Goal: Information Seeking & Learning: Check status

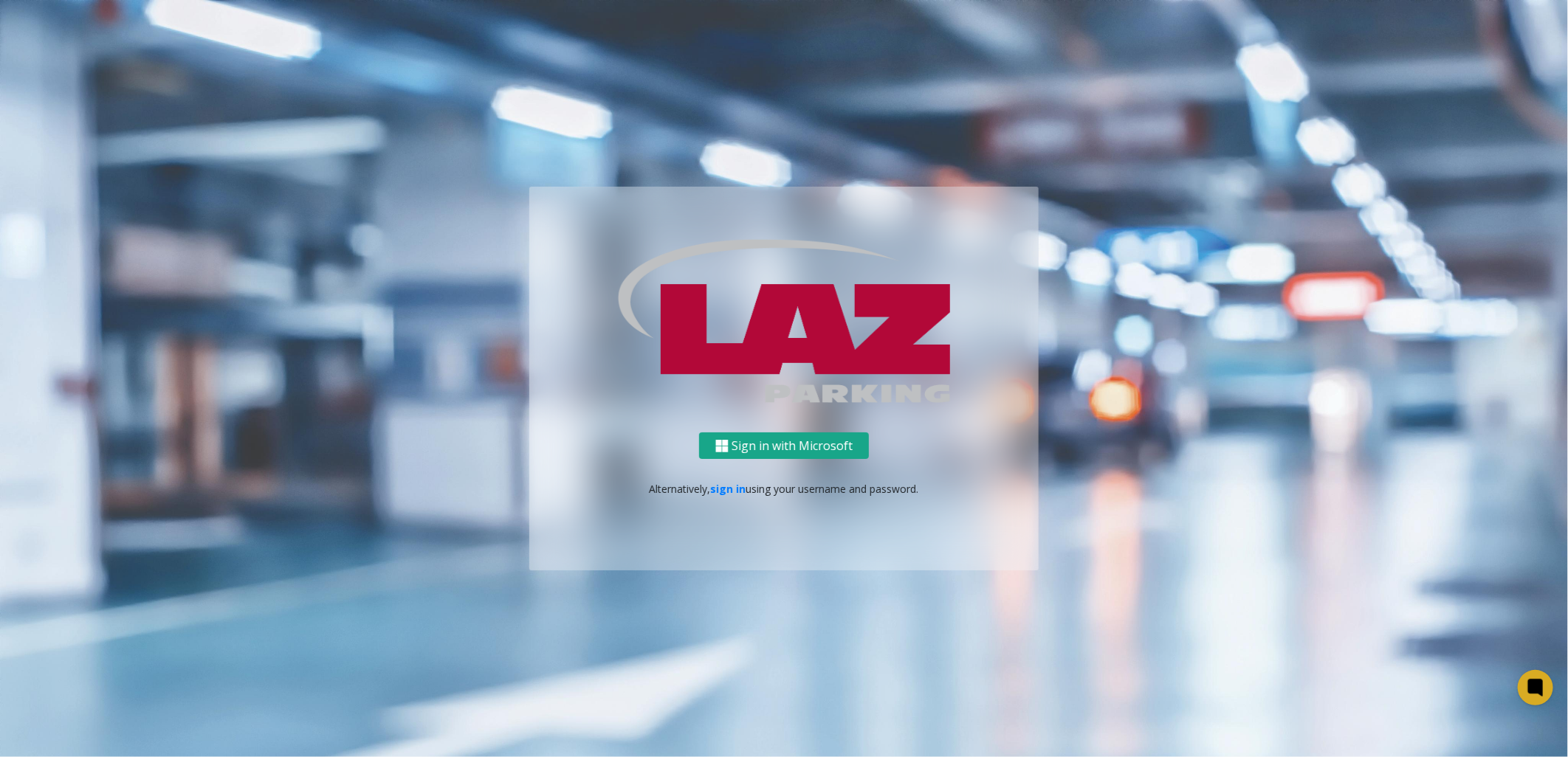
click at [839, 446] on button "Sign in with Microsoft" at bounding box center [784, 446] width 169 height 27
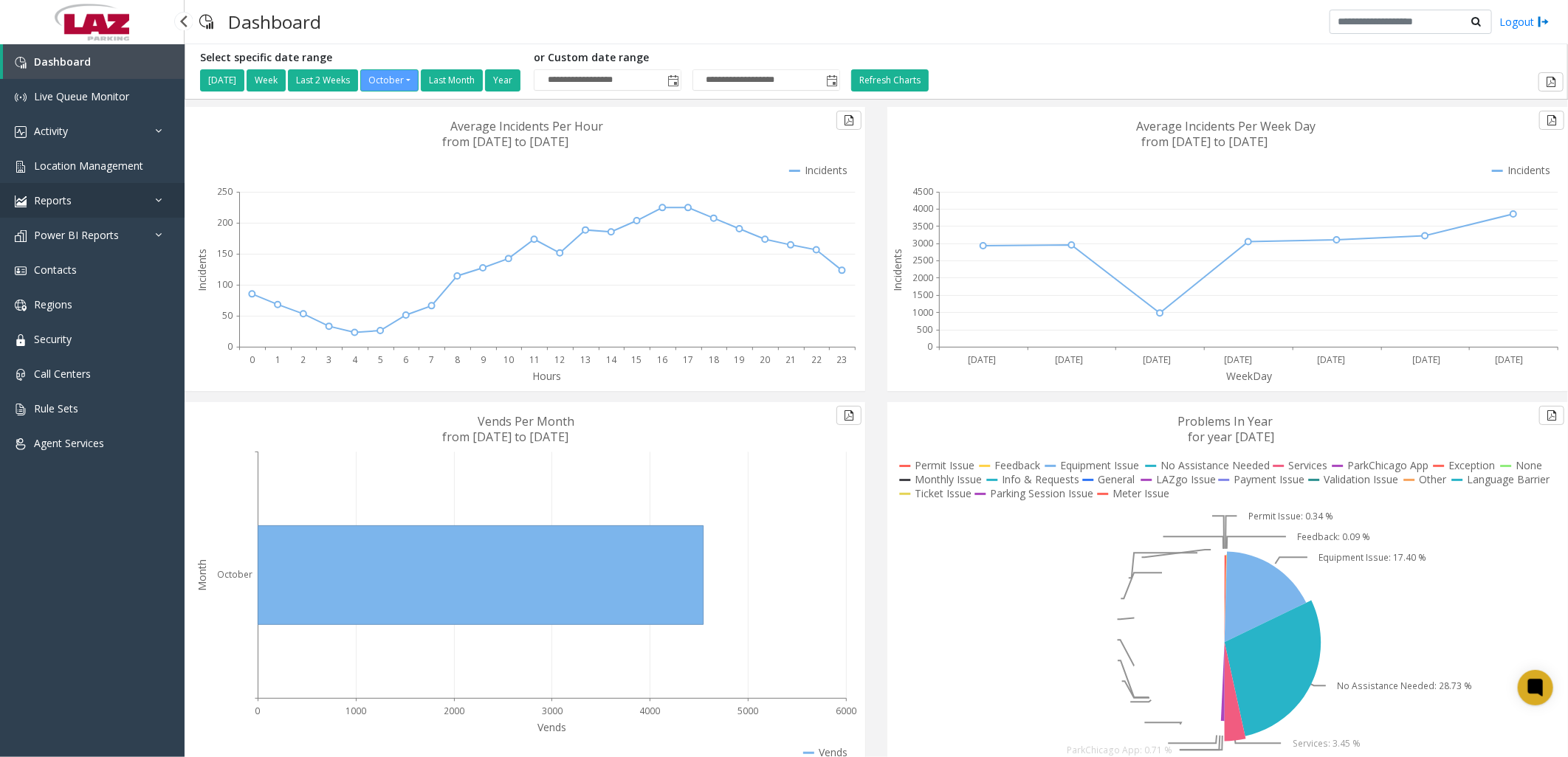
click at [62, 200] on span "Reports" at bounding box center [53, 200] width 38 height 14
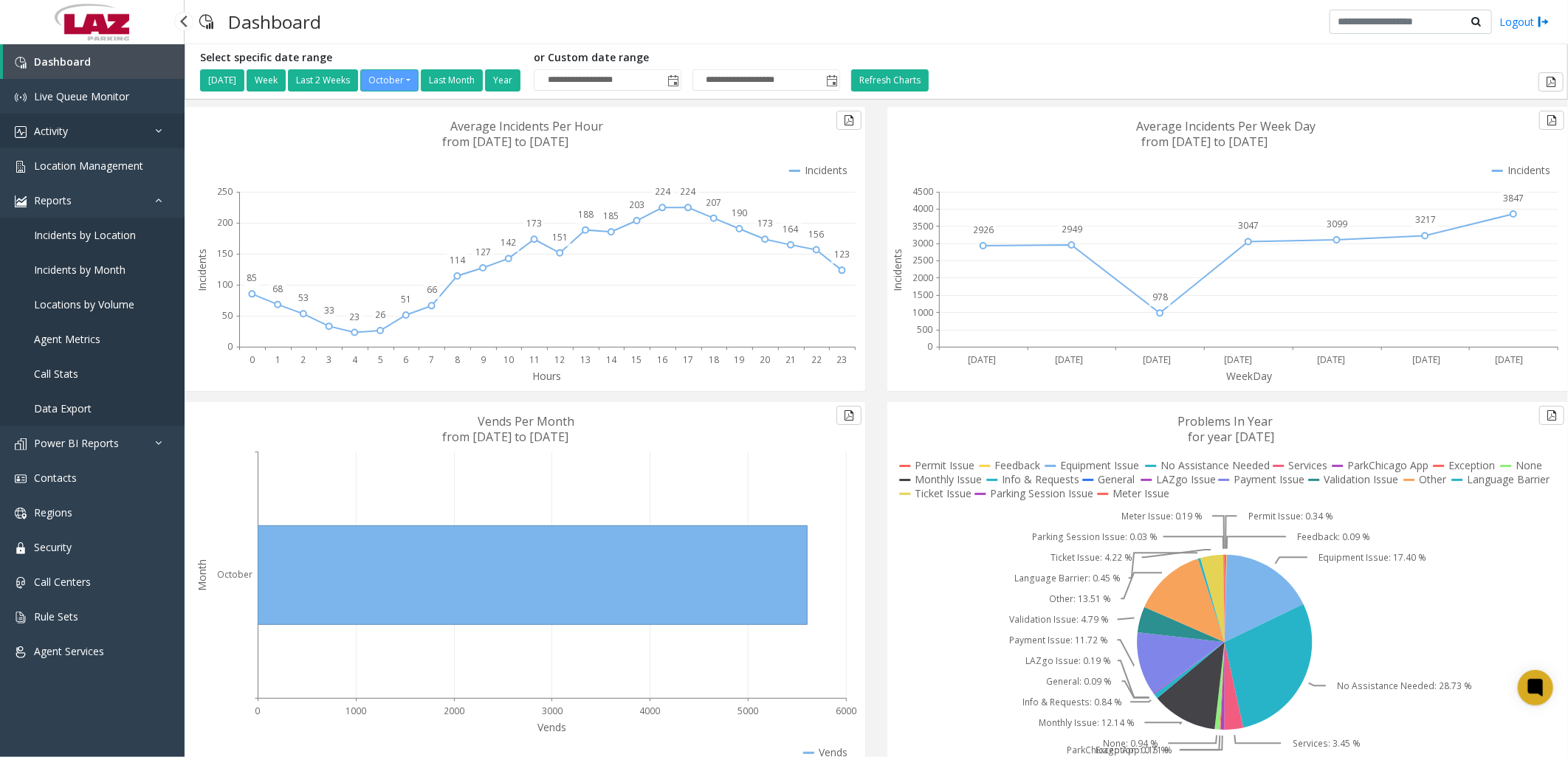
click at [59, 137] on link "Activity" at bounding box center [92, 131] width 184 height 35
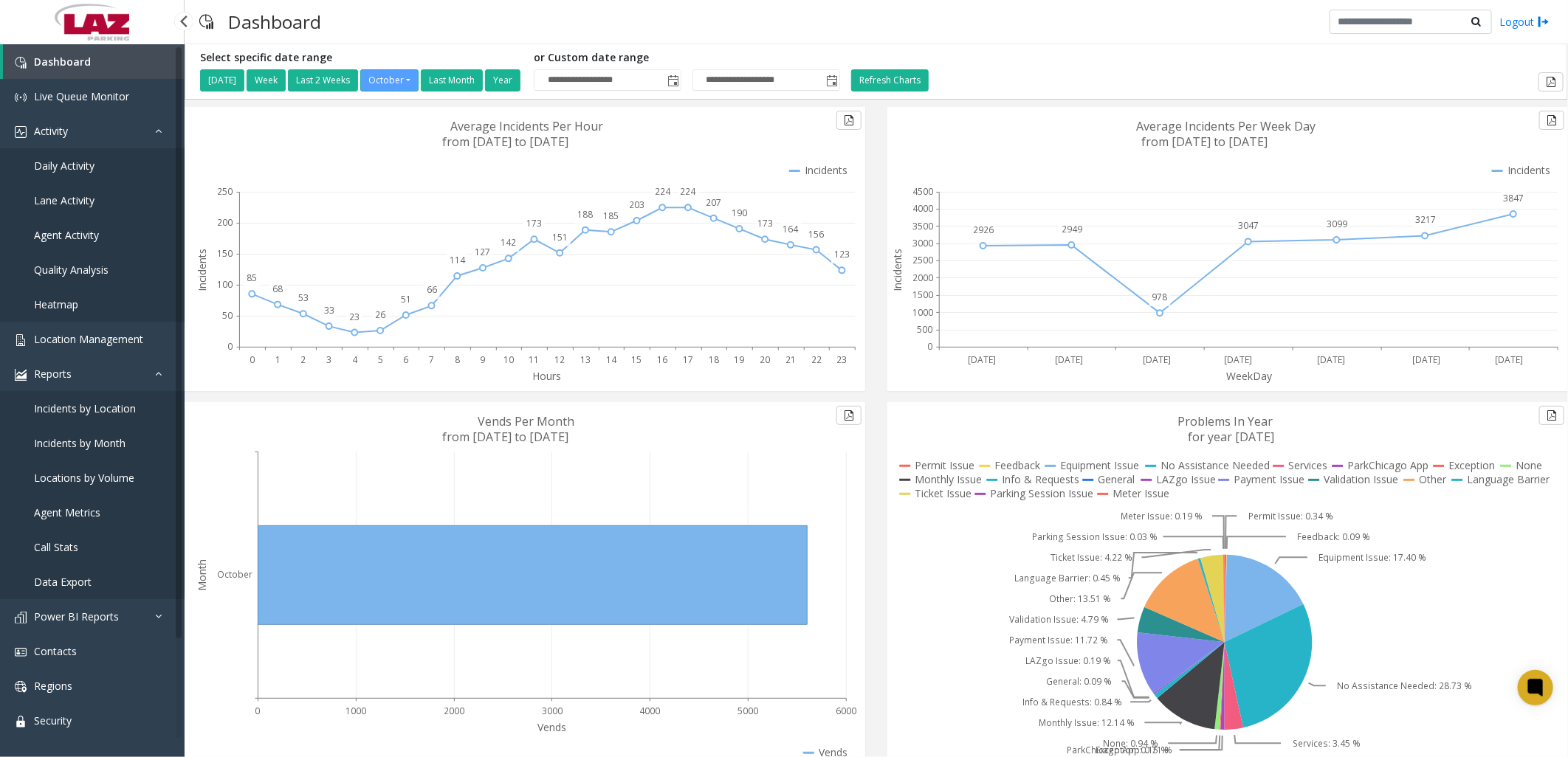
click at [63, 159] on span "Daily Activity" at bounding box center [64, 166] width 60 height 14
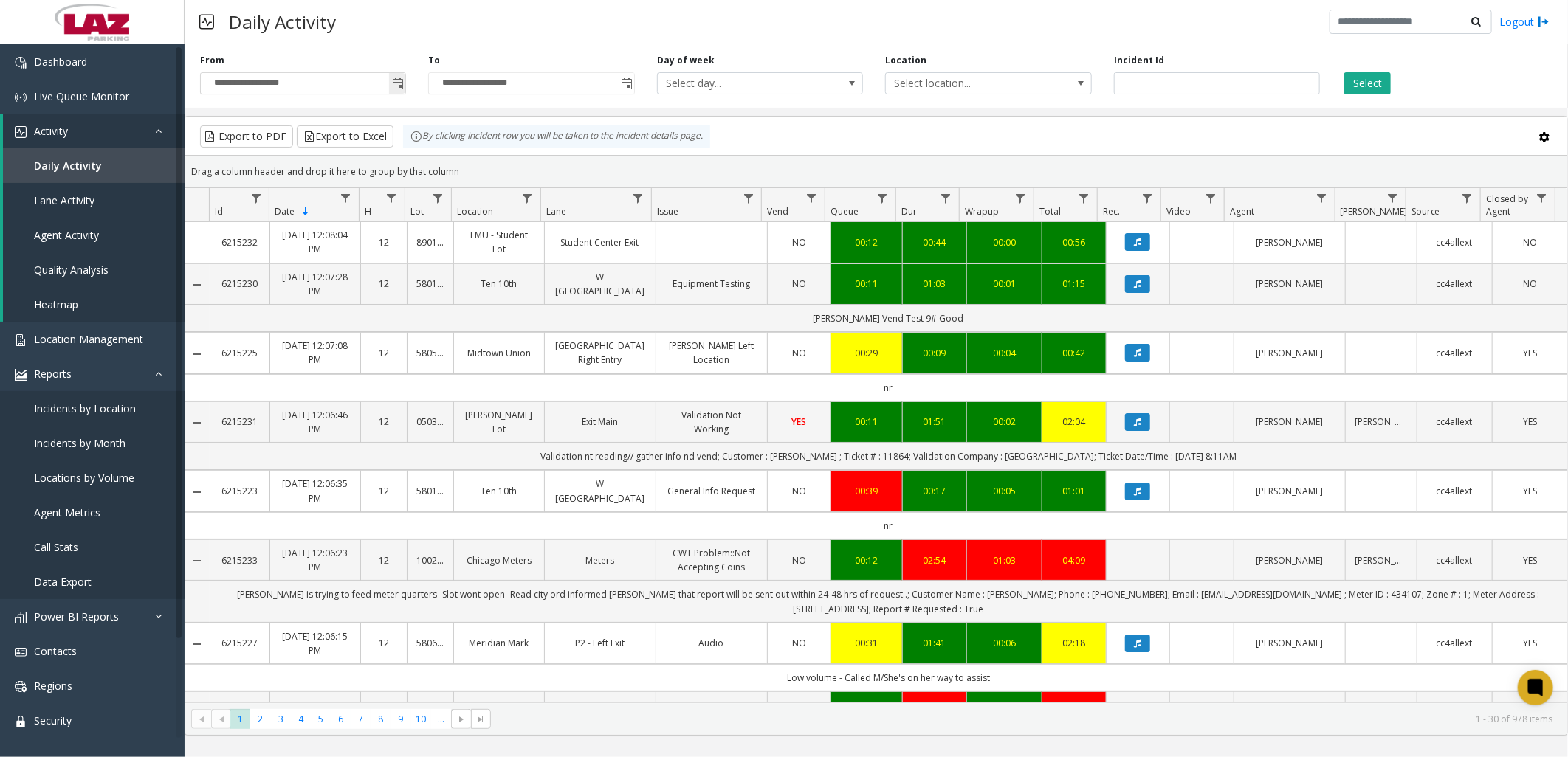
click at [399, 84] on span "Toggle popup" at bounding box center [398, 84] width 12 height 12
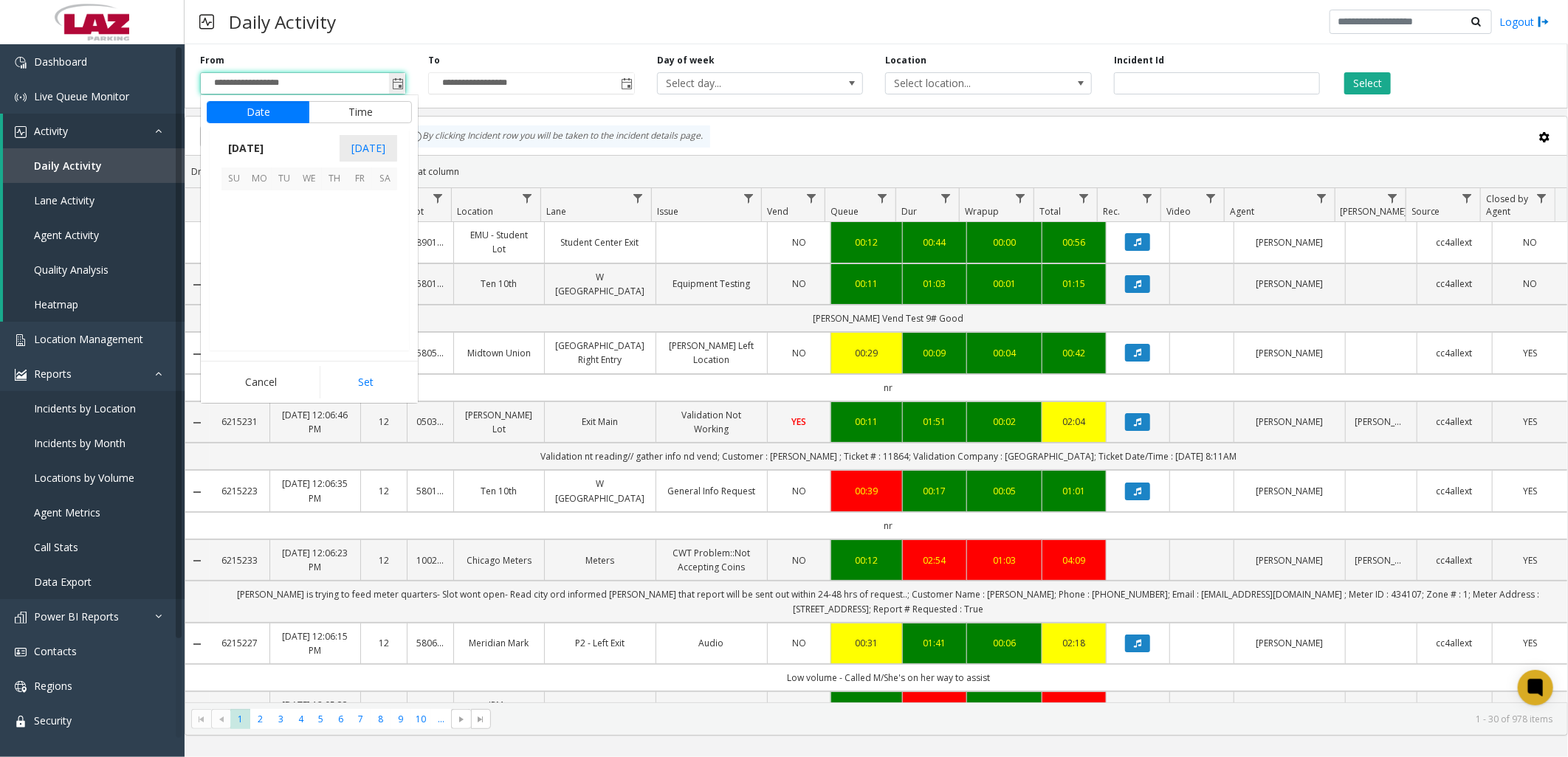
scroll to position [264948, 0]
click at [270, 148] on span "[DATE]" at bounding box center [246, 149] width 49 height 22
click at [242, 257] on span "Sep" at bounding box center [239, 251] width 36 height 36
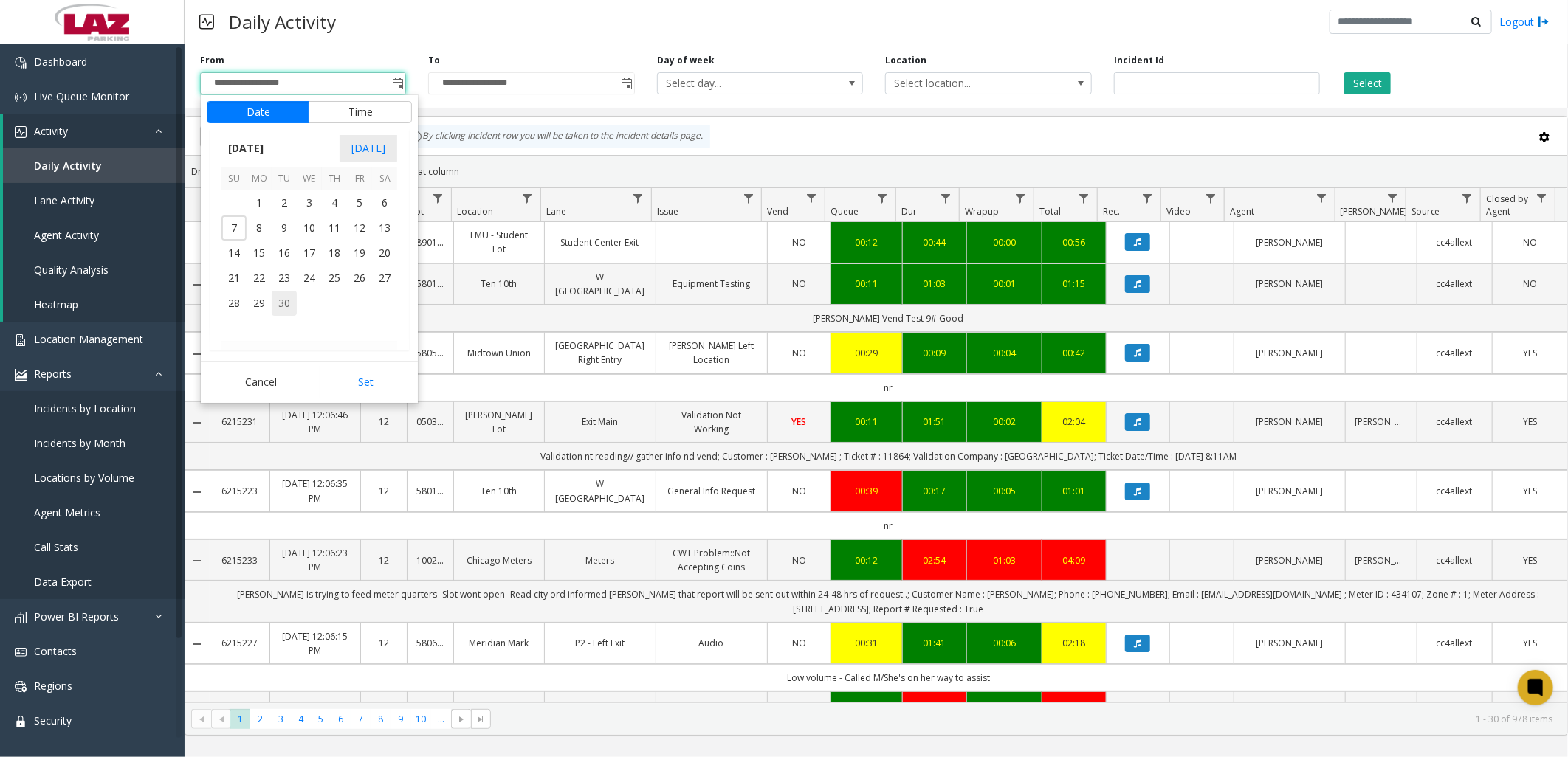
click at [290, 308] on span "30" at bounding box center [285, 303] width 25 height 25
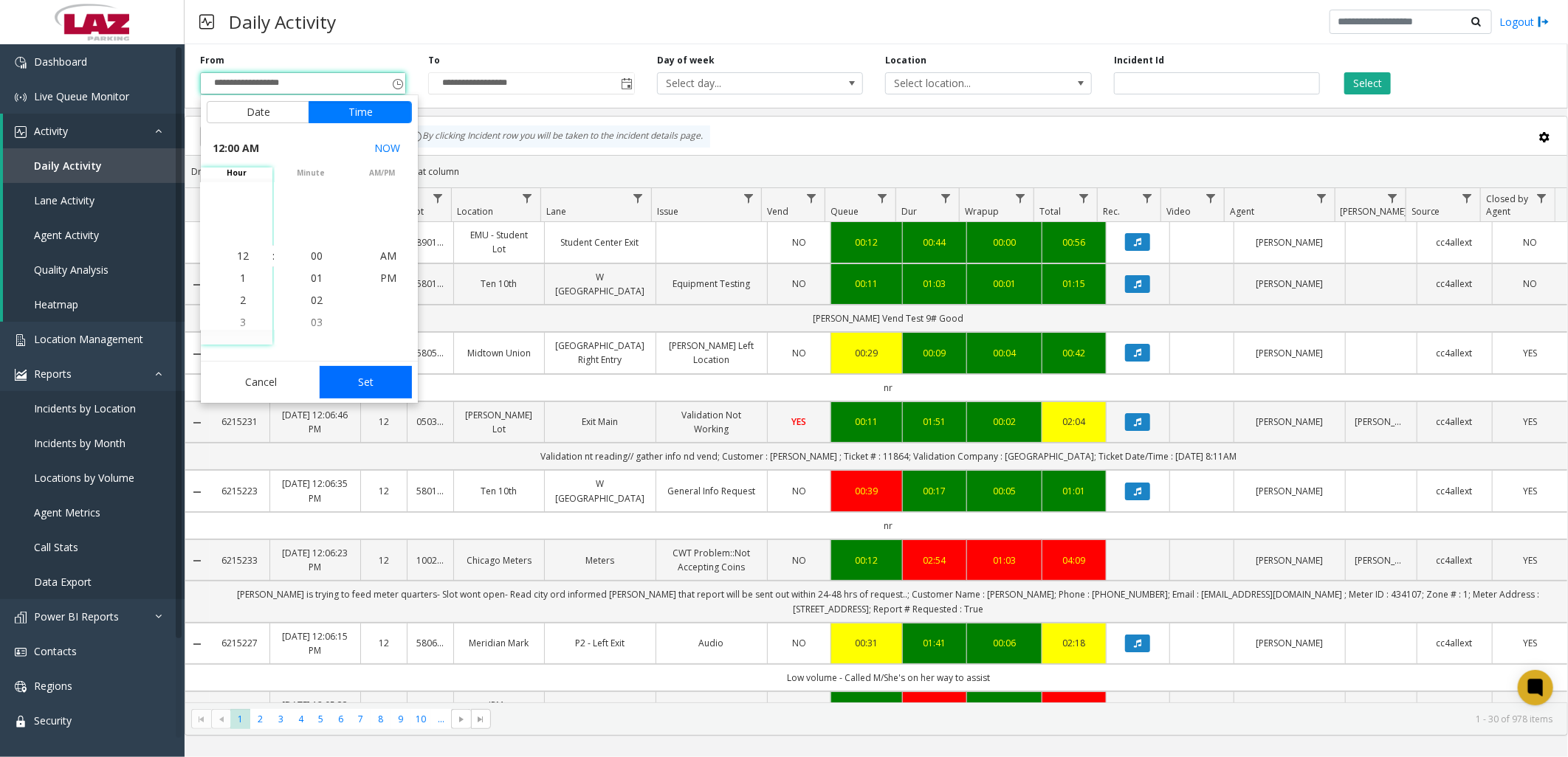
click at [378, 398] on button "Set" at bounding box center [366, 383] width 93 height 33
type input "**********"
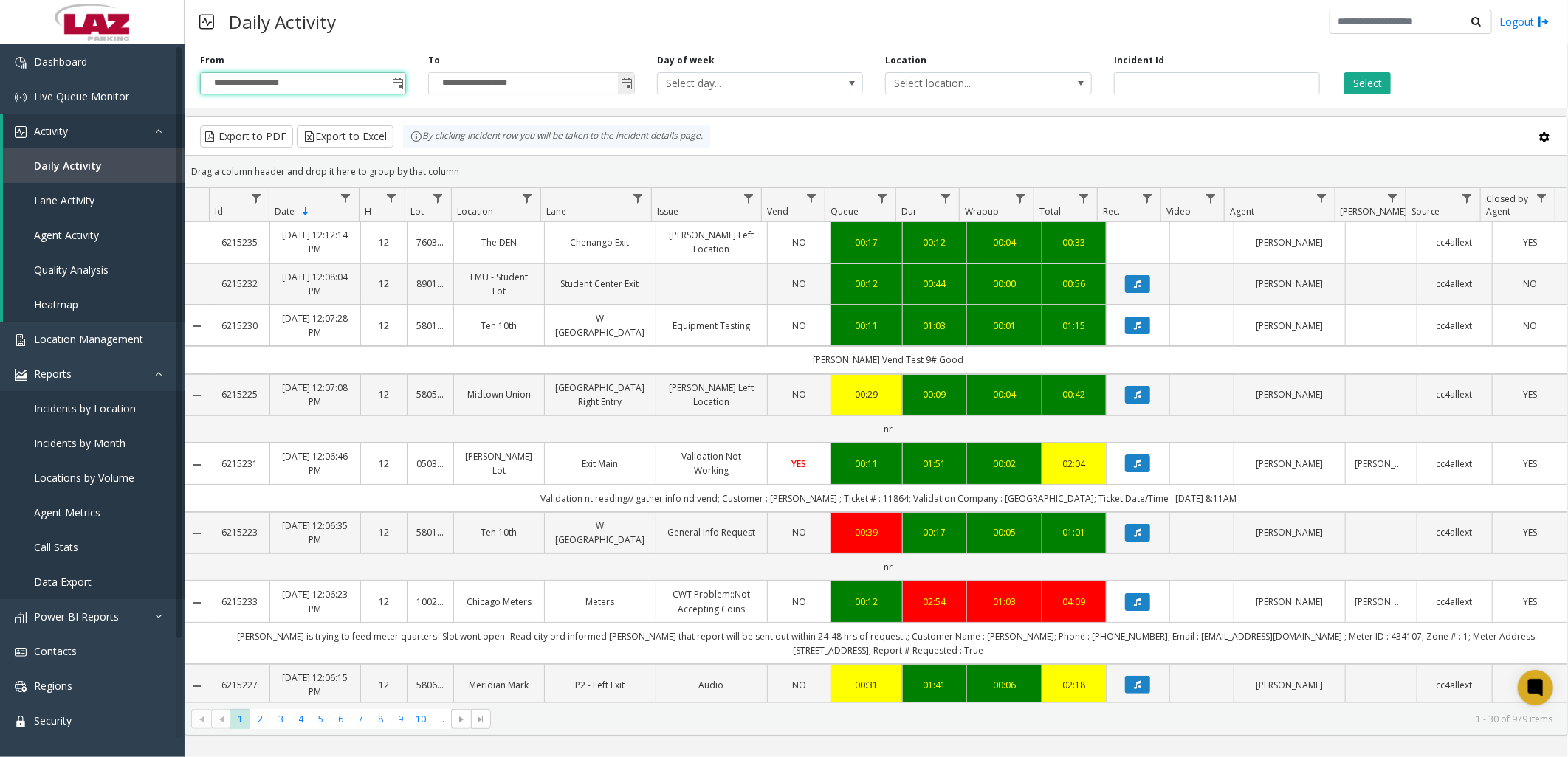
click at [623, 79] on span "Toggle popup" at bounding box center [626, 84] width 12 height 12
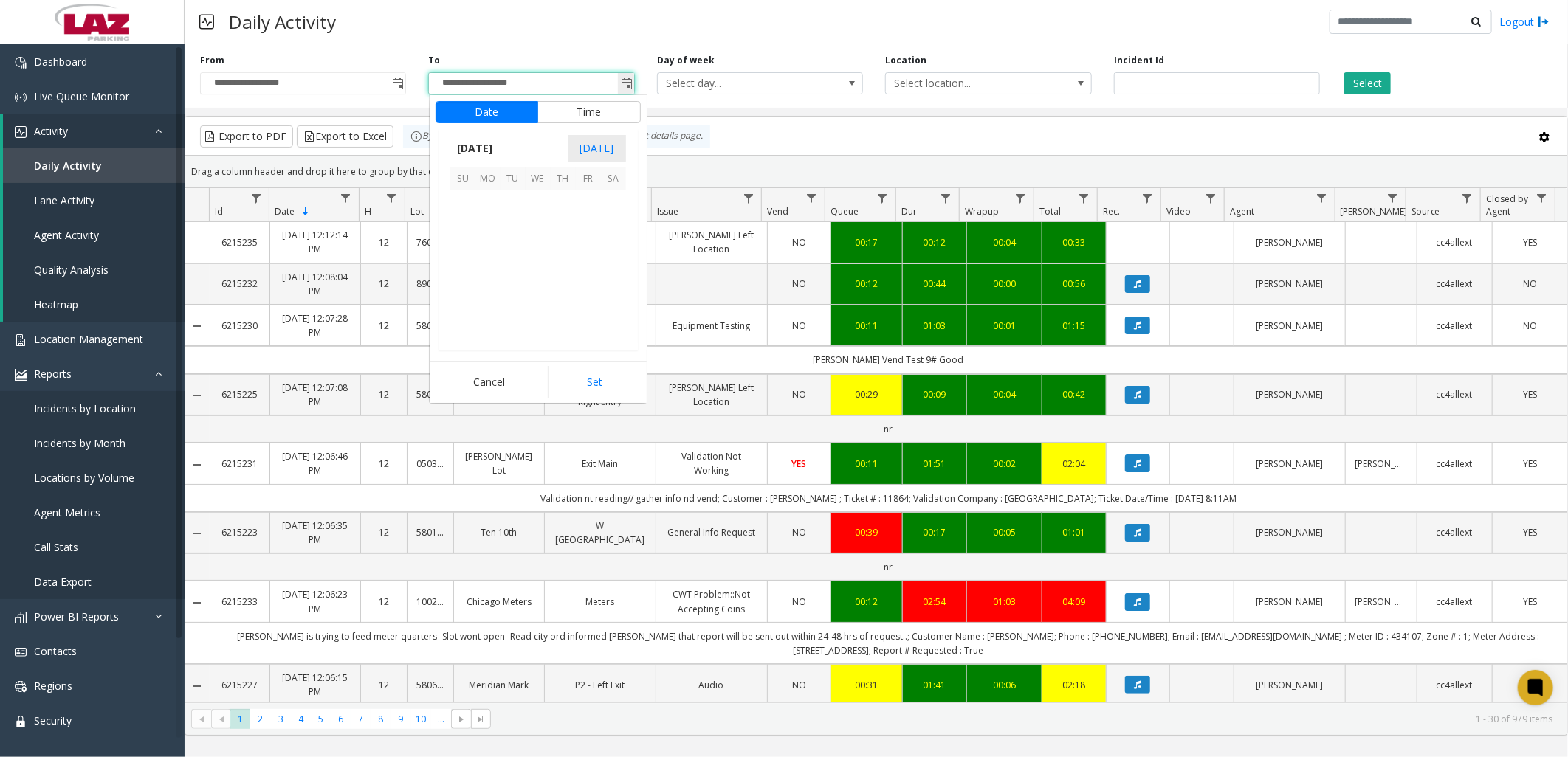
scroll to position [22, 0]
click at [497, 143] on span "[DATE]" at bounding box center [475, 149] width 49 height 22
click at [466, 252] on span "Sep" at bounding box center [468, 251] width 36 height 36
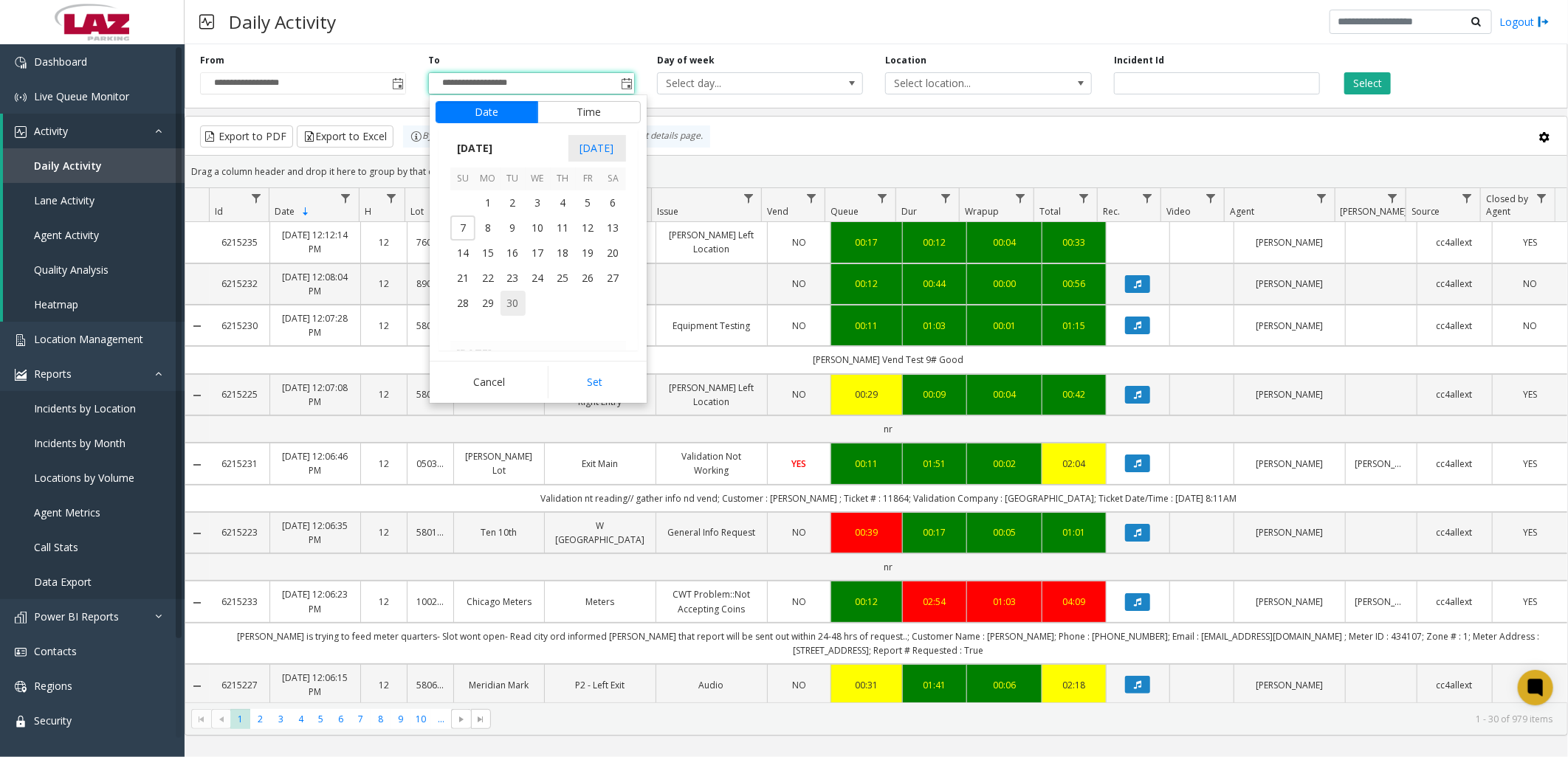
click at [505, 303] on app-root "**********" at bounding box center [784, 378] width 1568 height 757
click at [628, 391] on button "Set" at bounding box center [594, 383] width 93 height 33
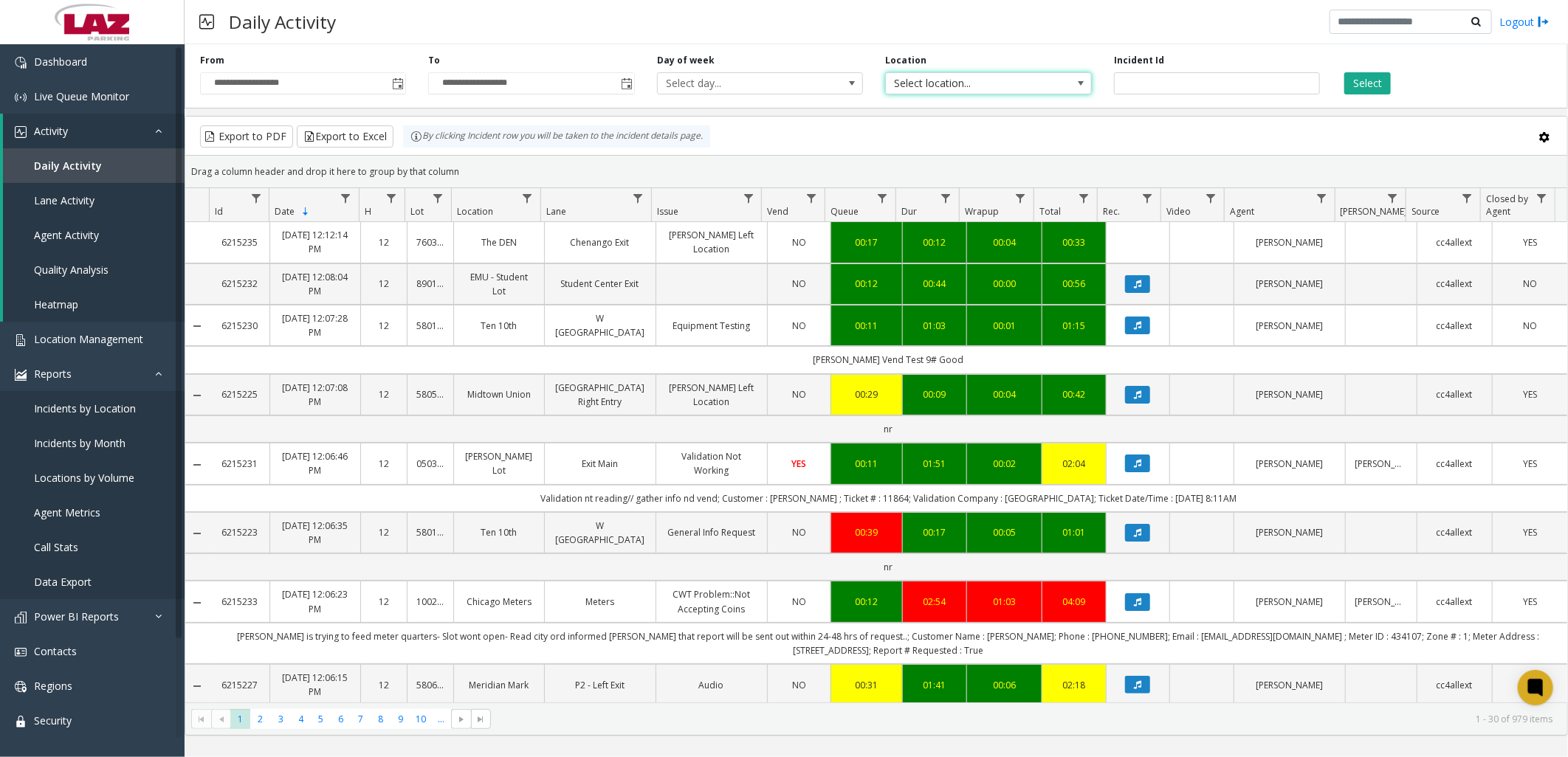
click at [913, 81] on span "Select location..." at bounding box center [968, 83] width 164 height 21
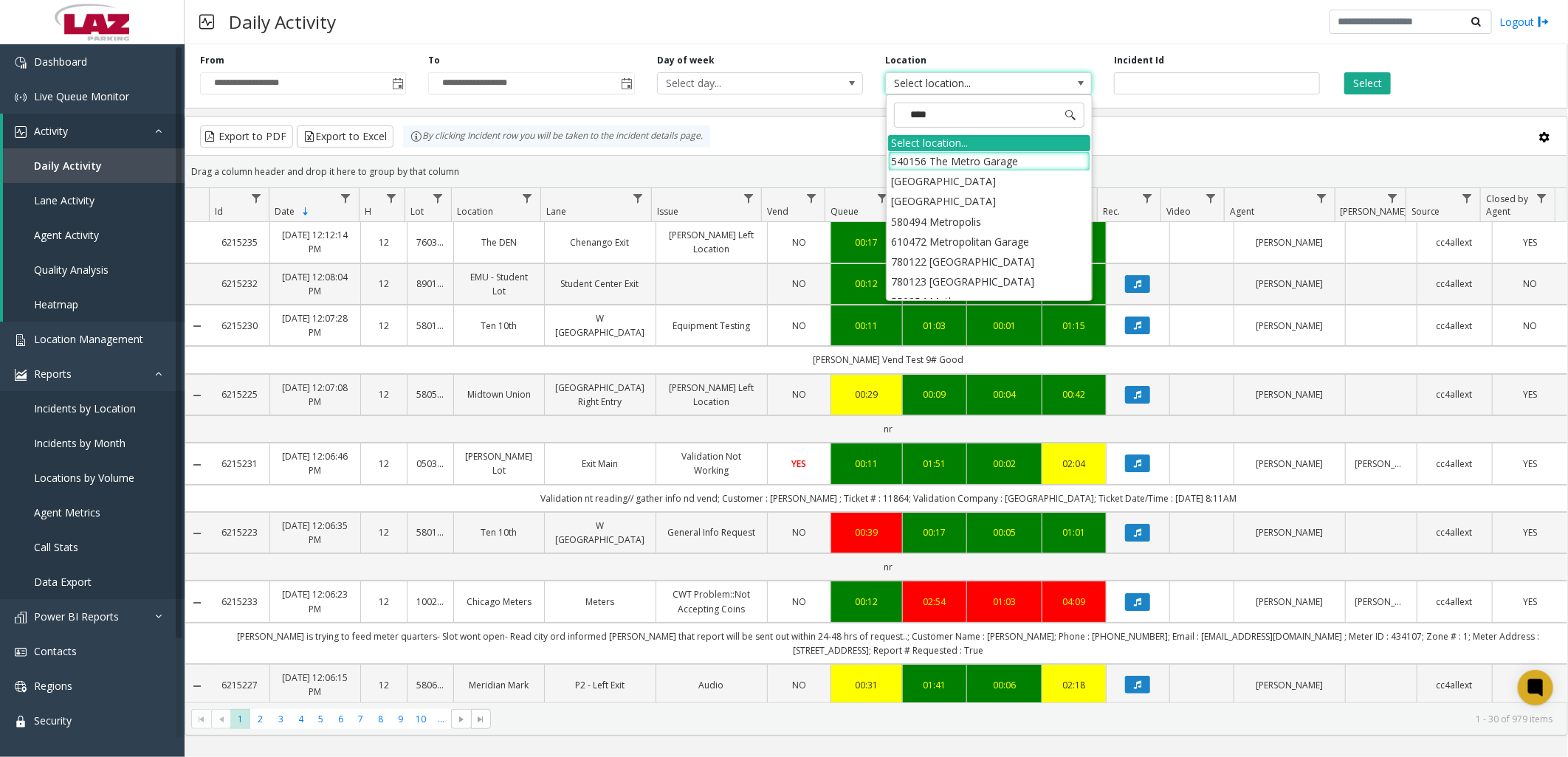
type input "*****"
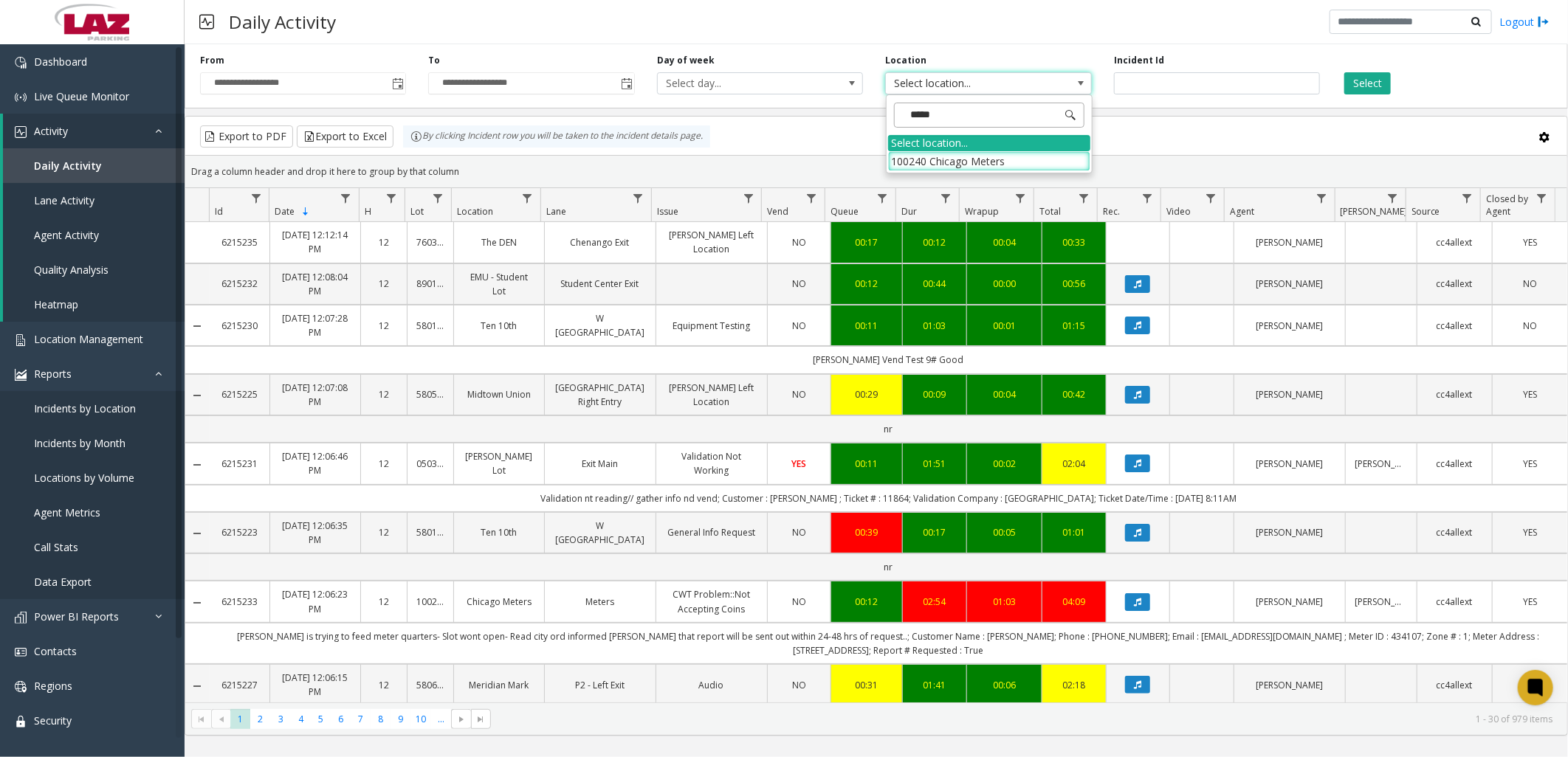
click at [950, 115] on input "*****" at bounding box center [989, 115] width 190 height 25
click at [916, 163] on li "100240 Chicago Meters" at bounding box center [989, 161] width 202 height 20
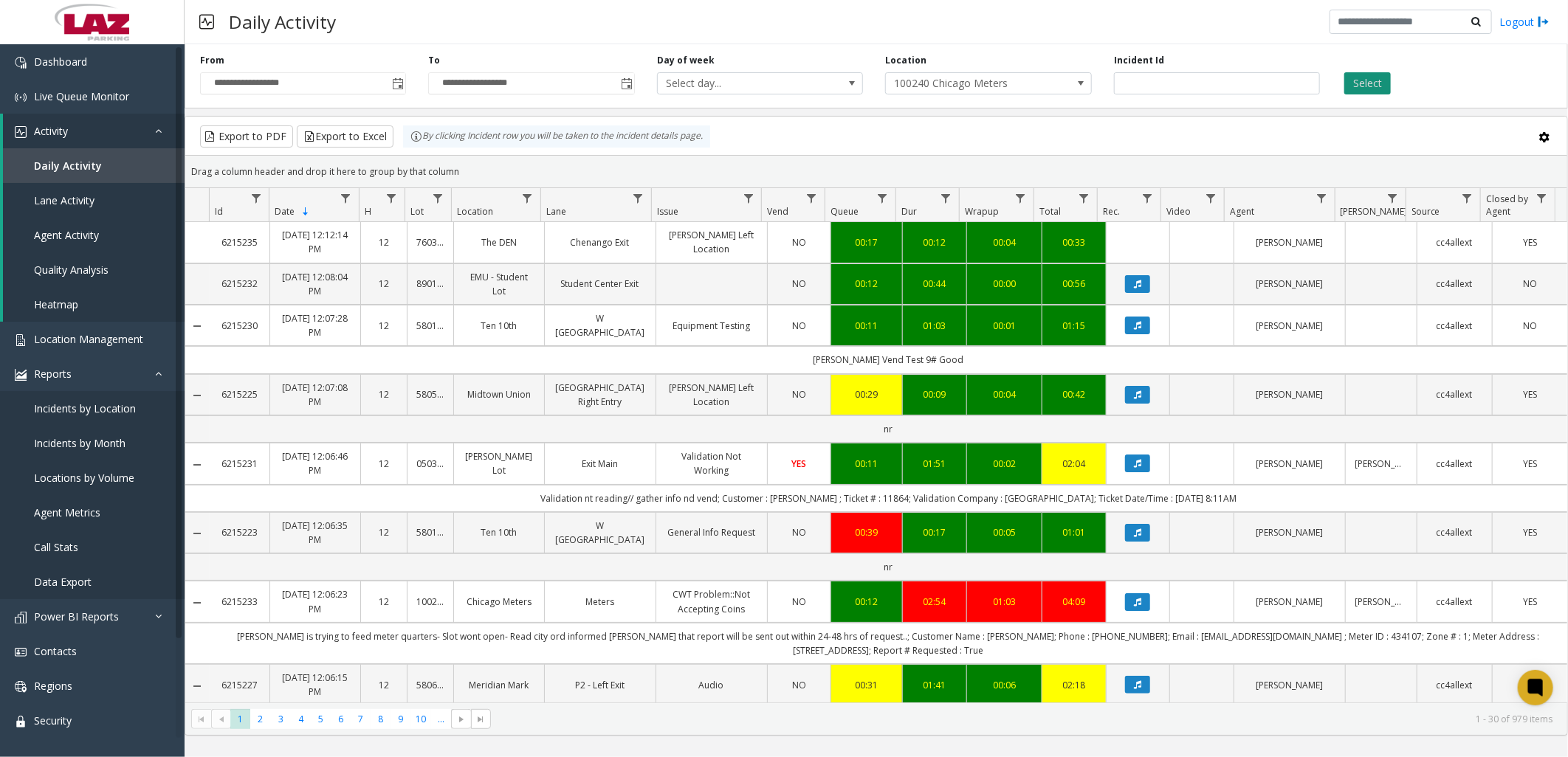
click at [1377, 82] on button "Select" at bounding box center [1367, 83] width 47 height 22
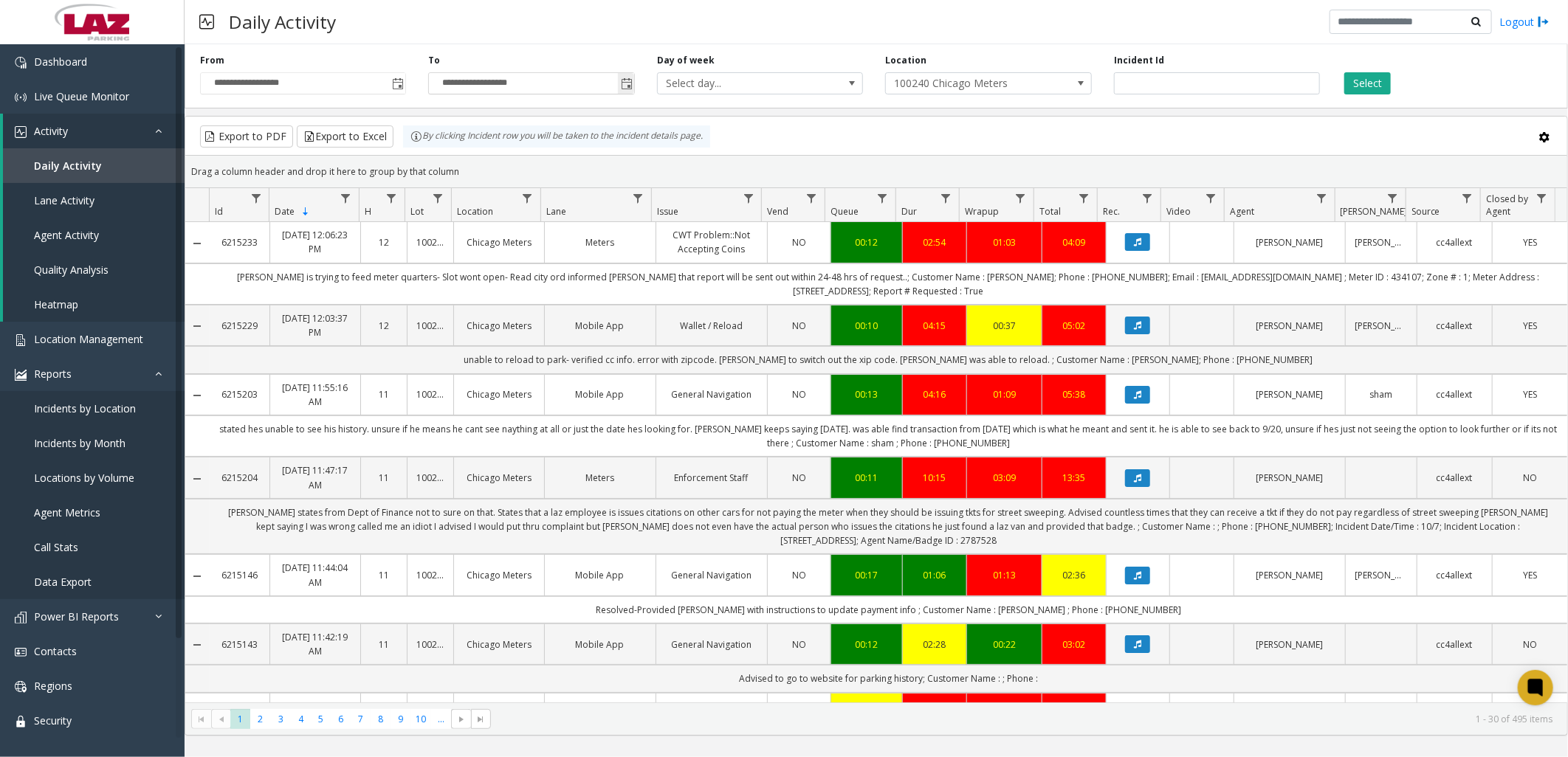
click at [630, 84] on span "Toggle popup" at bounding box center [626, 84] width 12 height 12
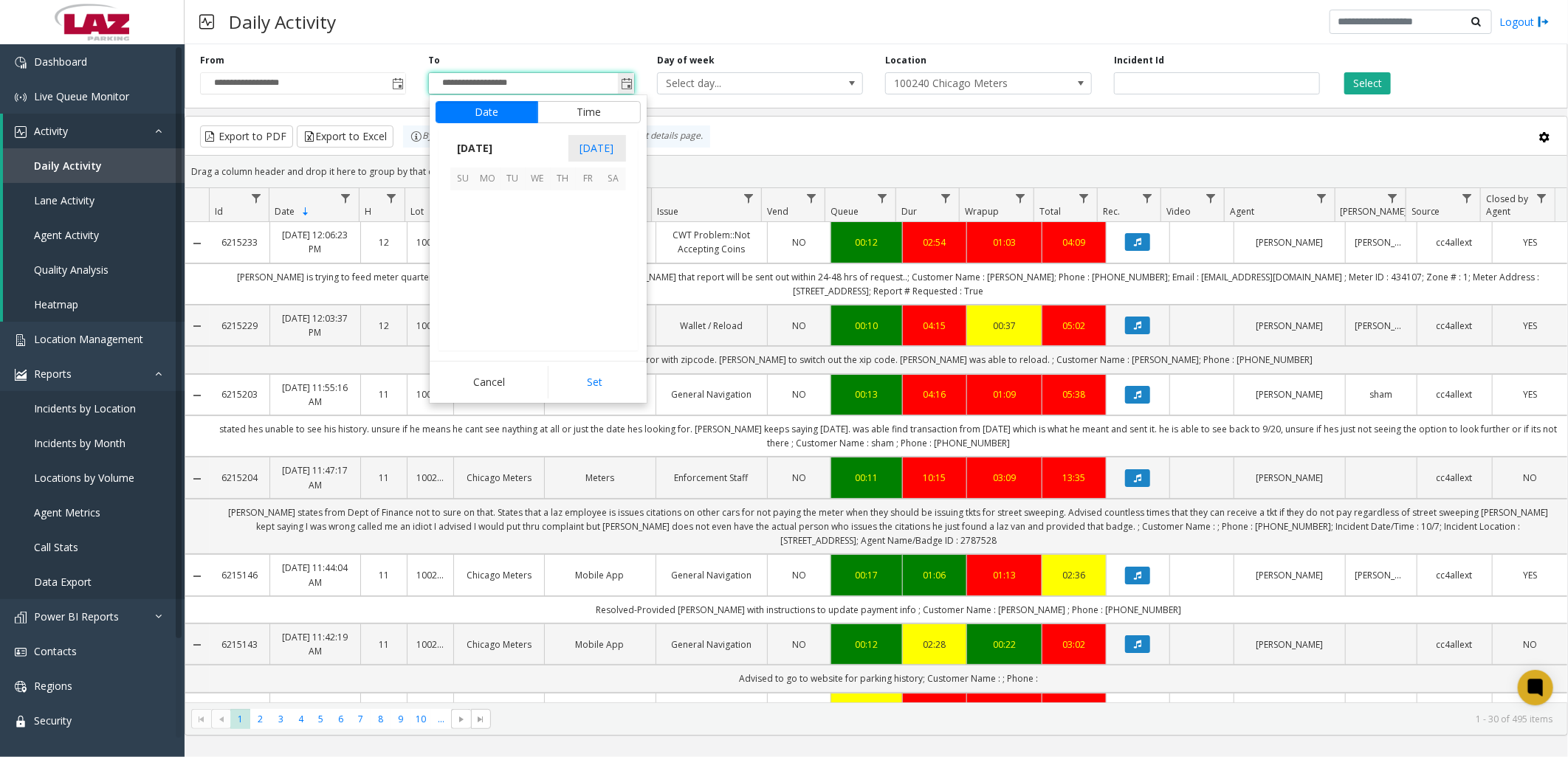
scroll to position [22, 0]
click at [499, 149] on span "[DATE]" at bounding box center [475, 149] width 49 height 22
click at [465, 249] on span "Sep" at bounding box center [468, 251] width 36 height 36
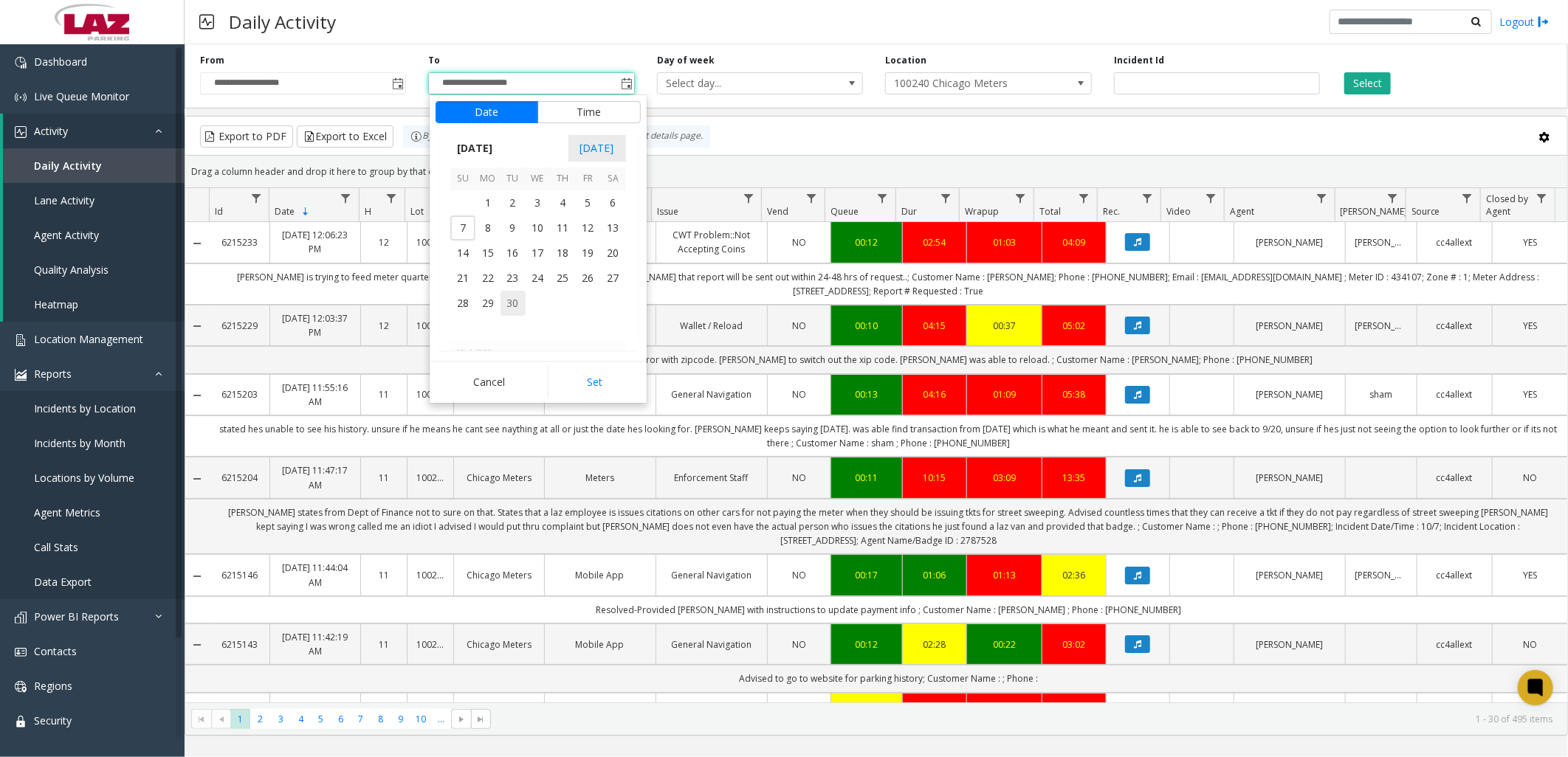
click at [505, 306] on span "30" at bounding box center [513, 303] width 25 height 25
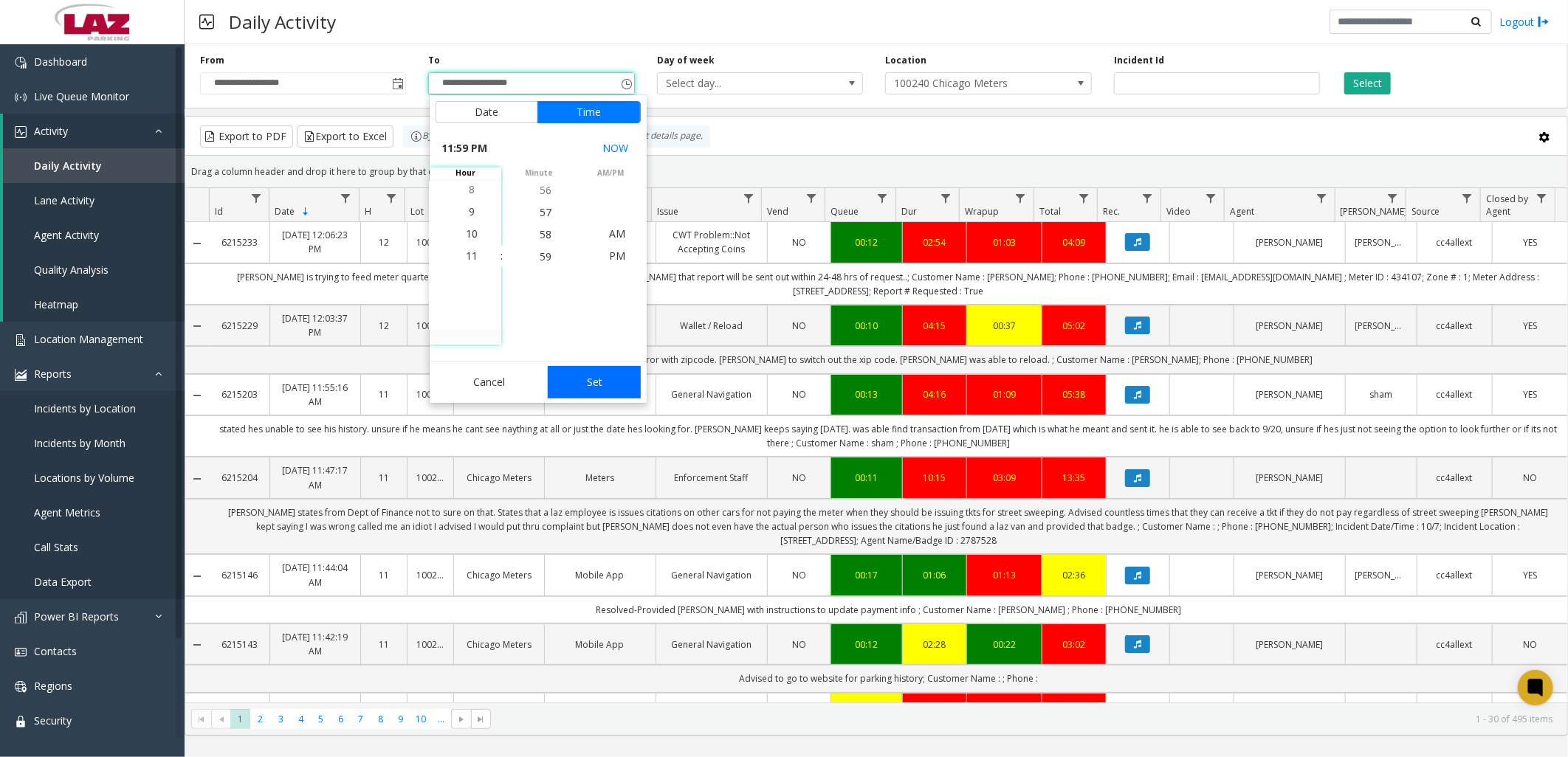
click at [611, 387] on button "Set" at bounding box center [594, 383] width 93 height 33
type input "**********"
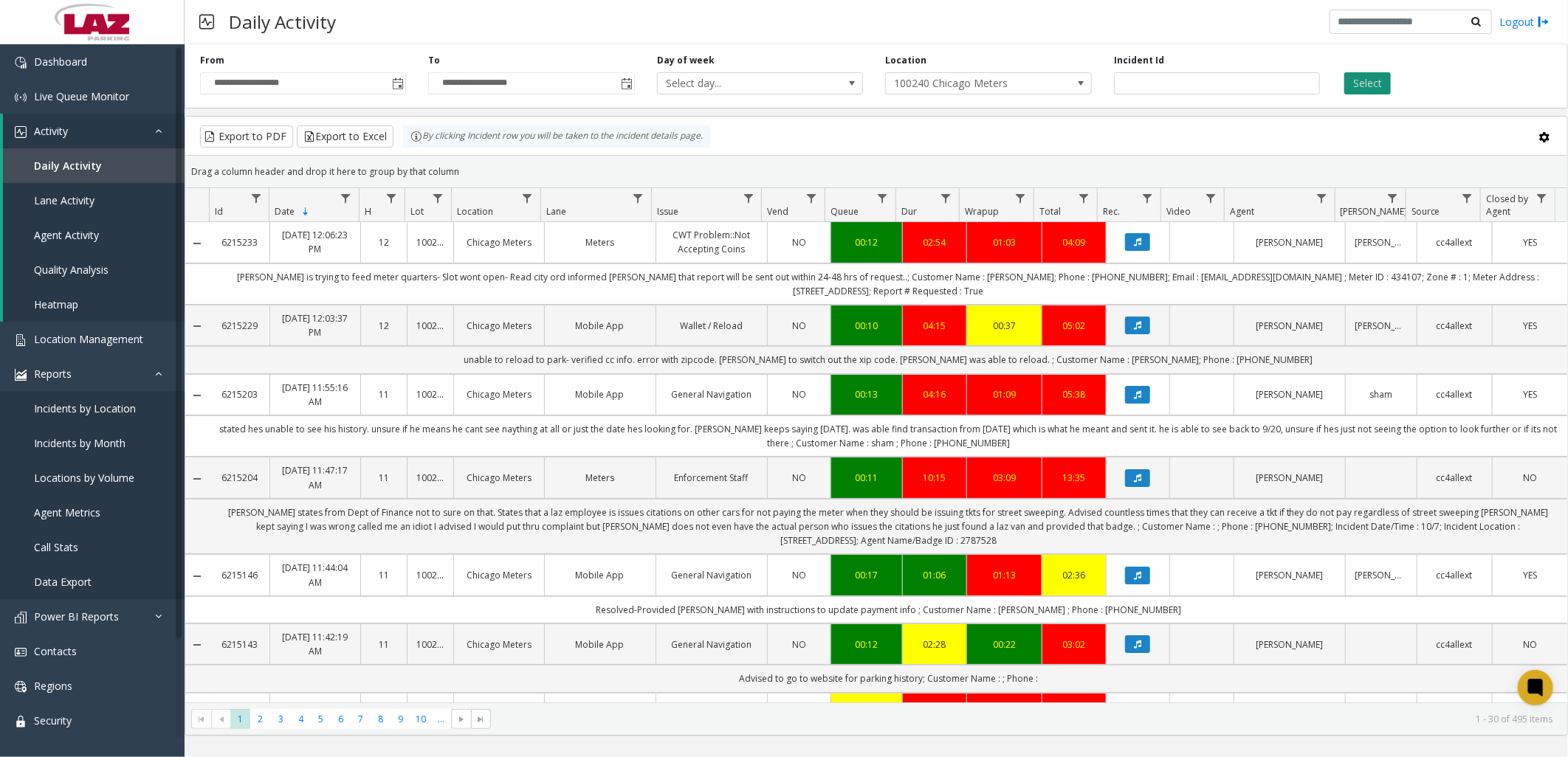
click at [1368, 79] on button "Select" at bounding box center [1367, 83] width 47 height 22
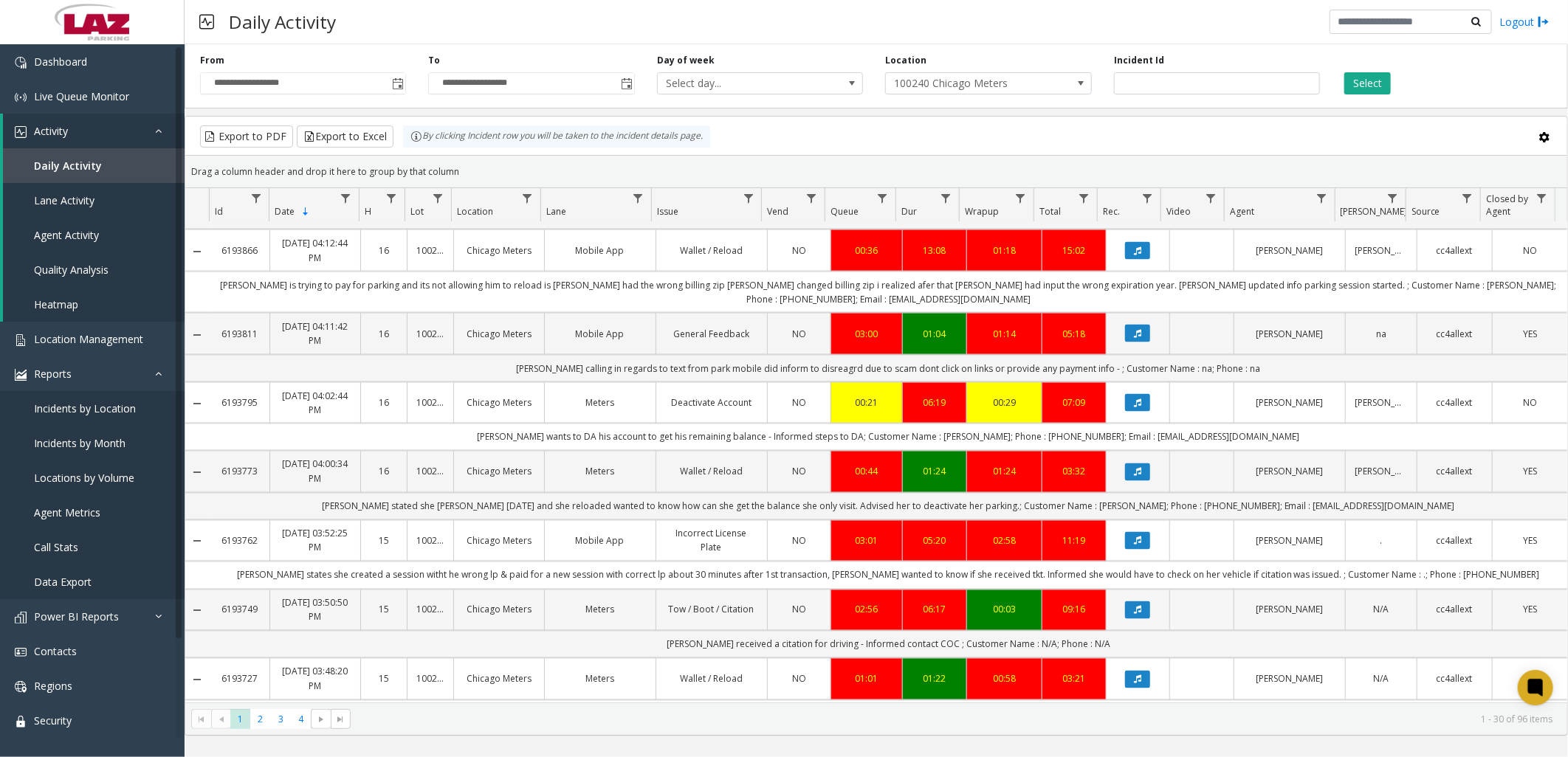
scroll to position [1641, 0]
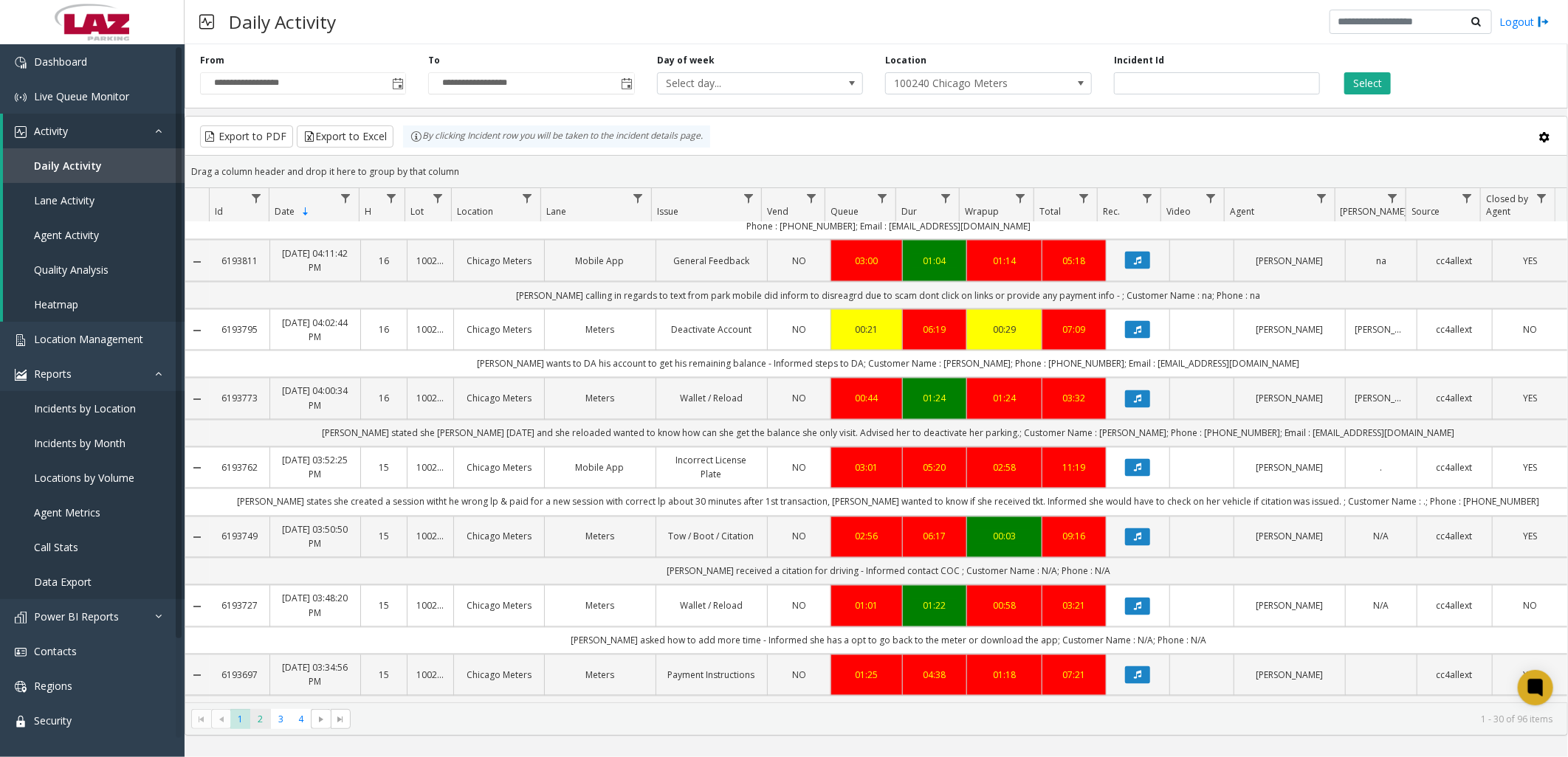
click at [260, 719] on span "2" at bounding box center [260, 719] width 20 height 20
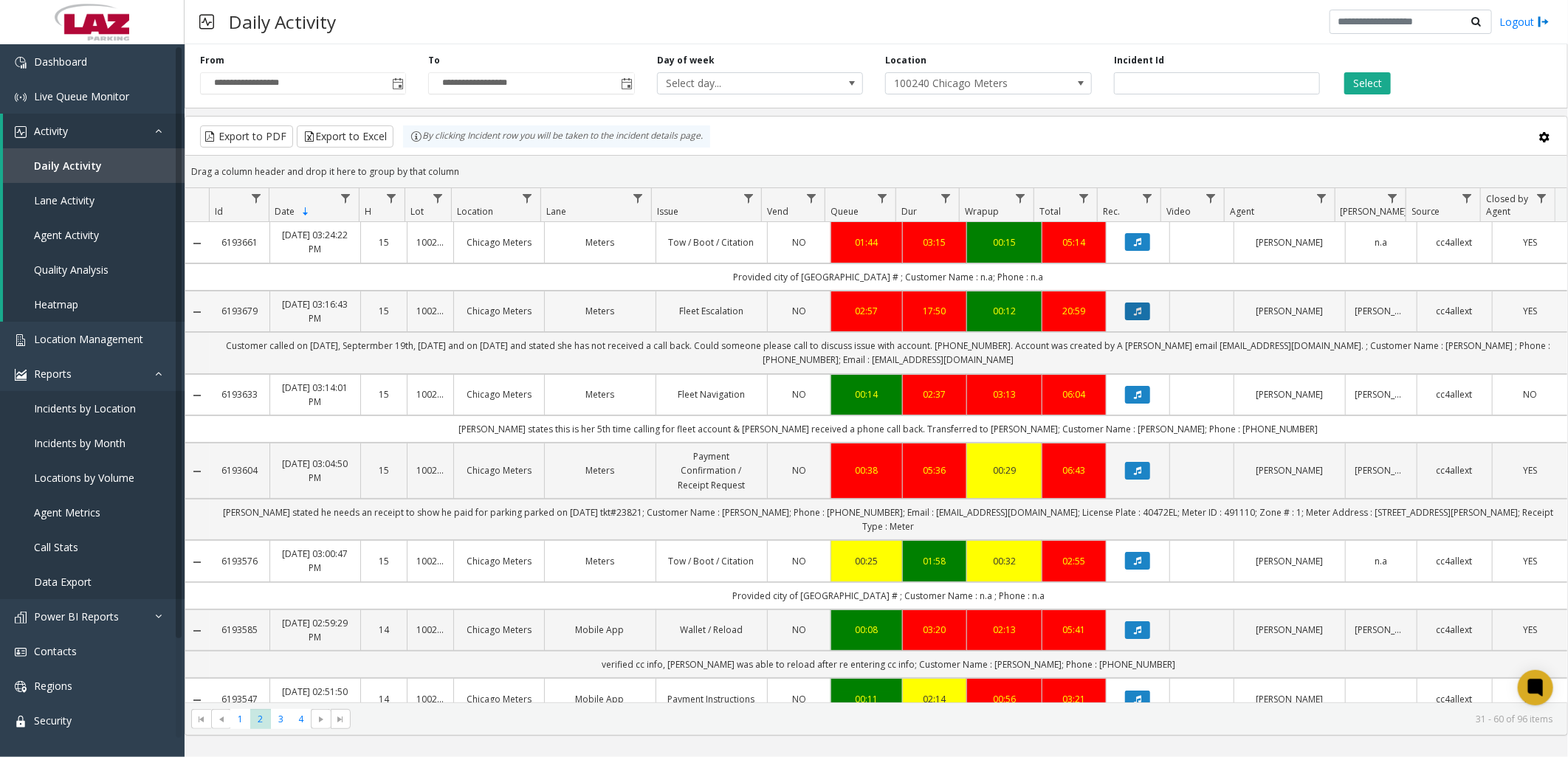
click at [1135, 310] on button "Data table" at bounding box center [1138, 311] width 25 height 18
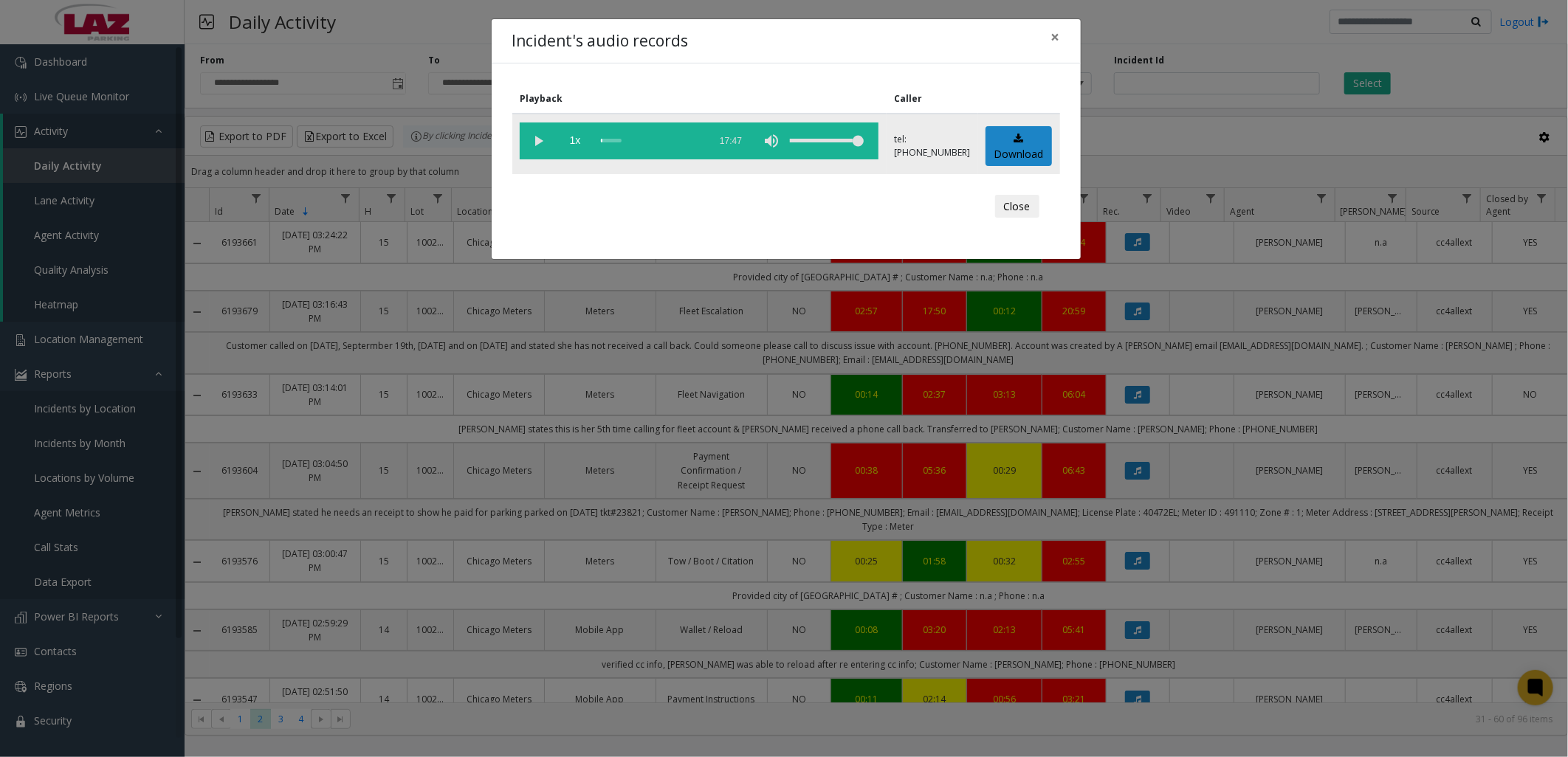
click at [542, 135] on vg-play-pause at bounding box center [538, 141] width 37 height 37
click at [1002, 200] on button "Close" at bounding box center [1017, 207] width 45 height 24
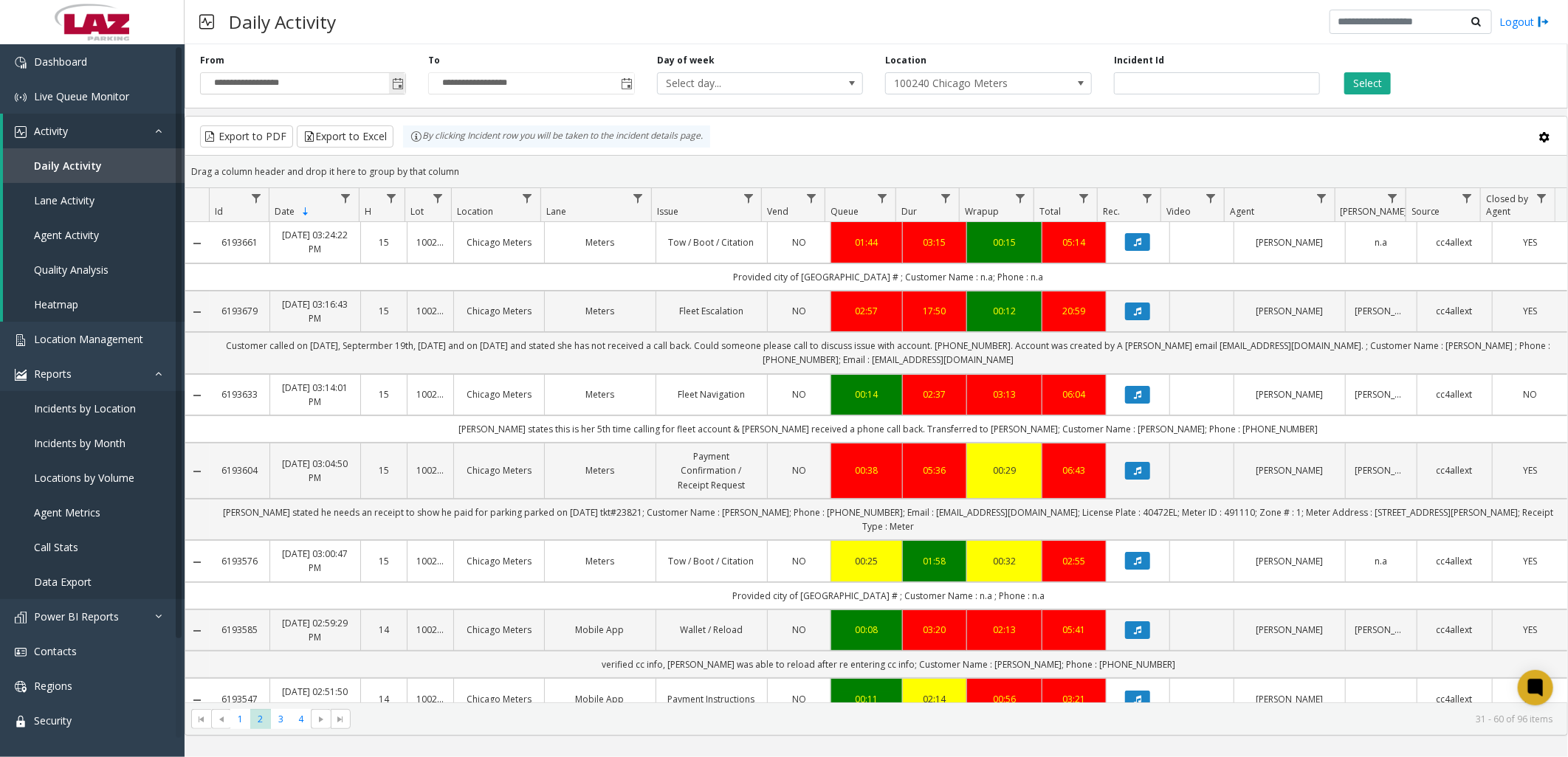
click at [399, 74] on span "Toggle popup" at bounding box center [397, 83] width 16 height 24
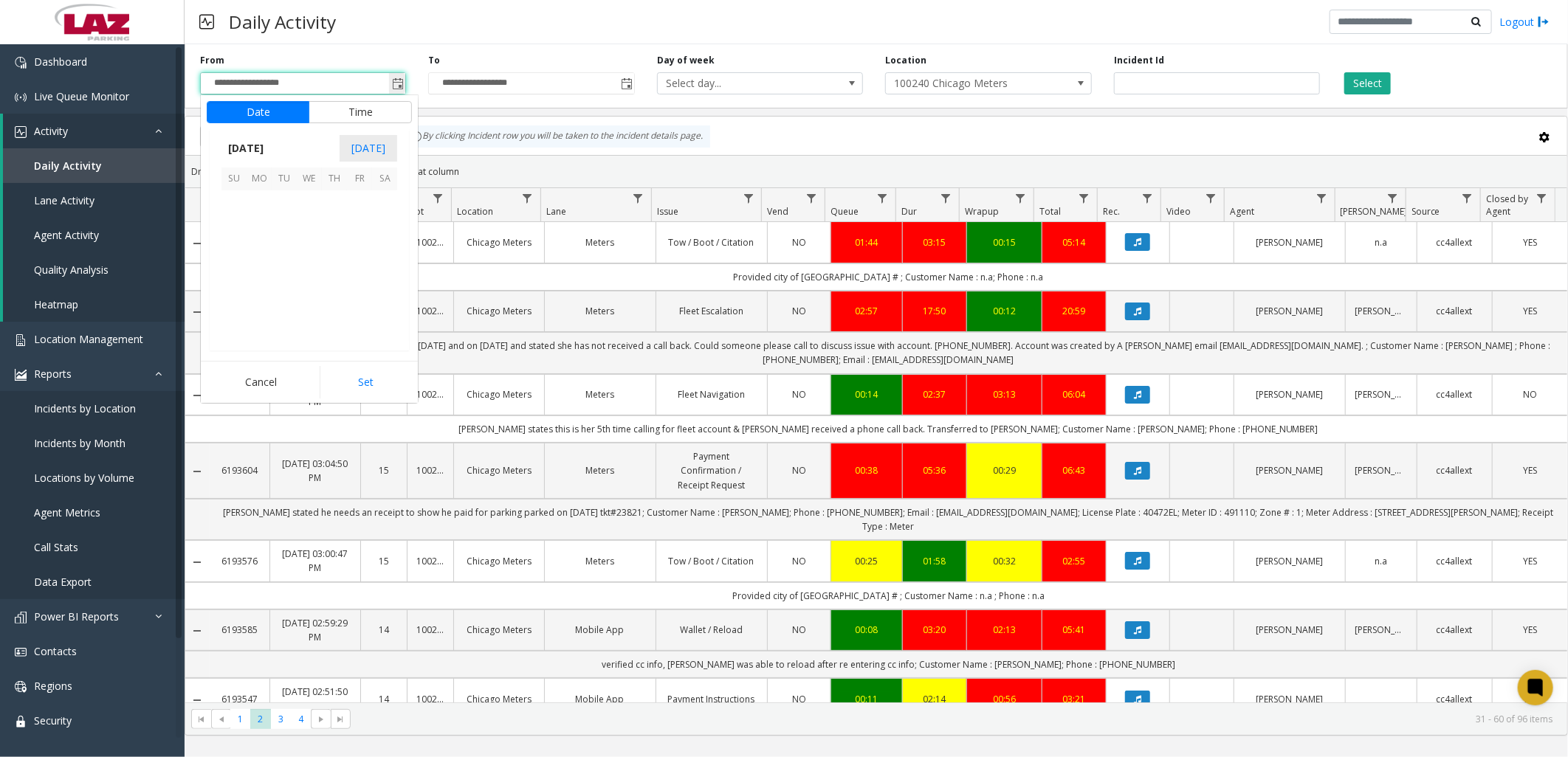
scroll to position [264948, 0]
click at [270, 146] on span "[DATE]" at bounding box center [246, 149] width 49 height 22
click at [245, 245] on span "Sep" at bounding box center [239, 251] width 36 height 36
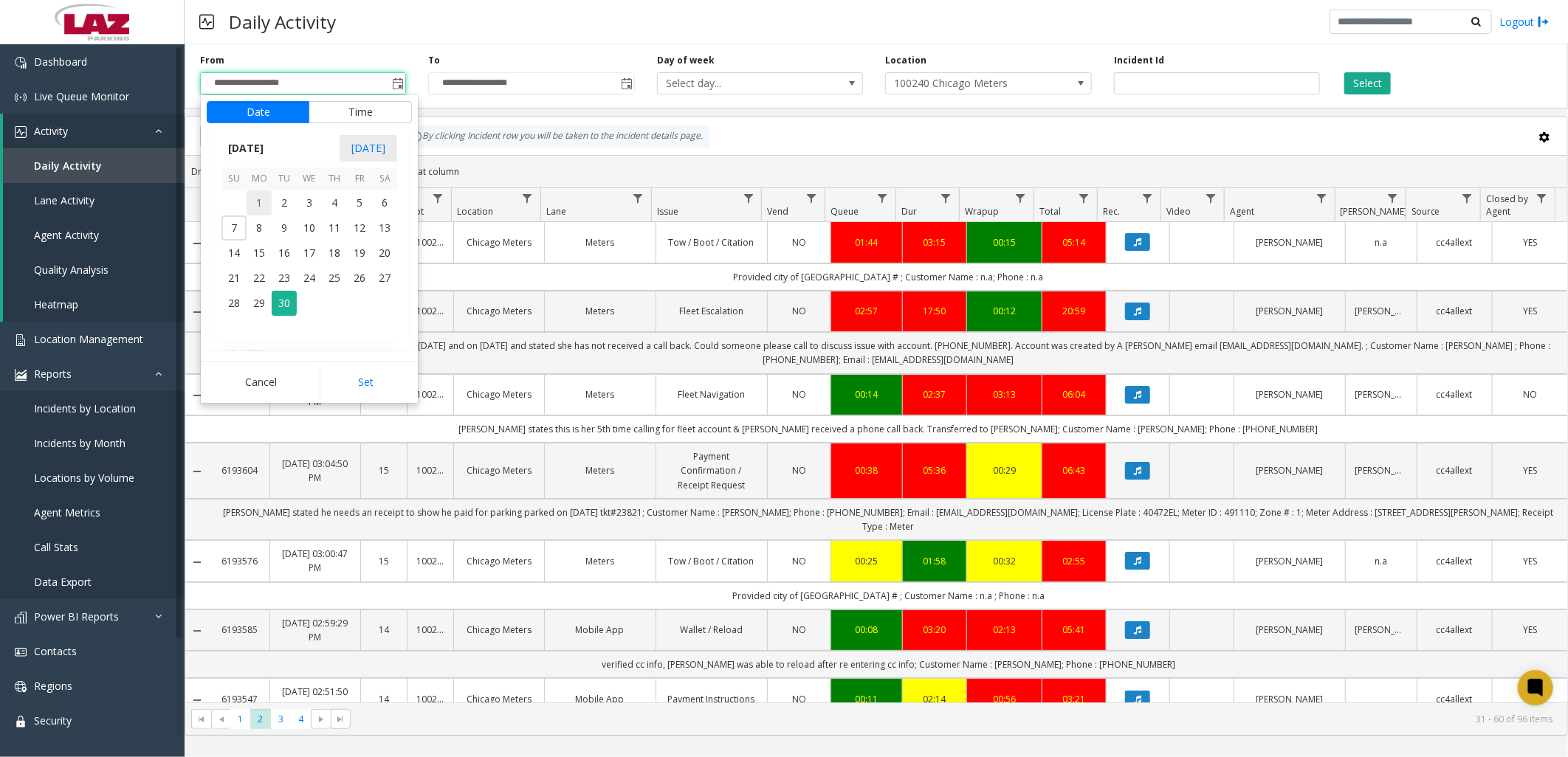
click at [253, 196] on span "1" at bounding box center [259, 203] width 25 height 25
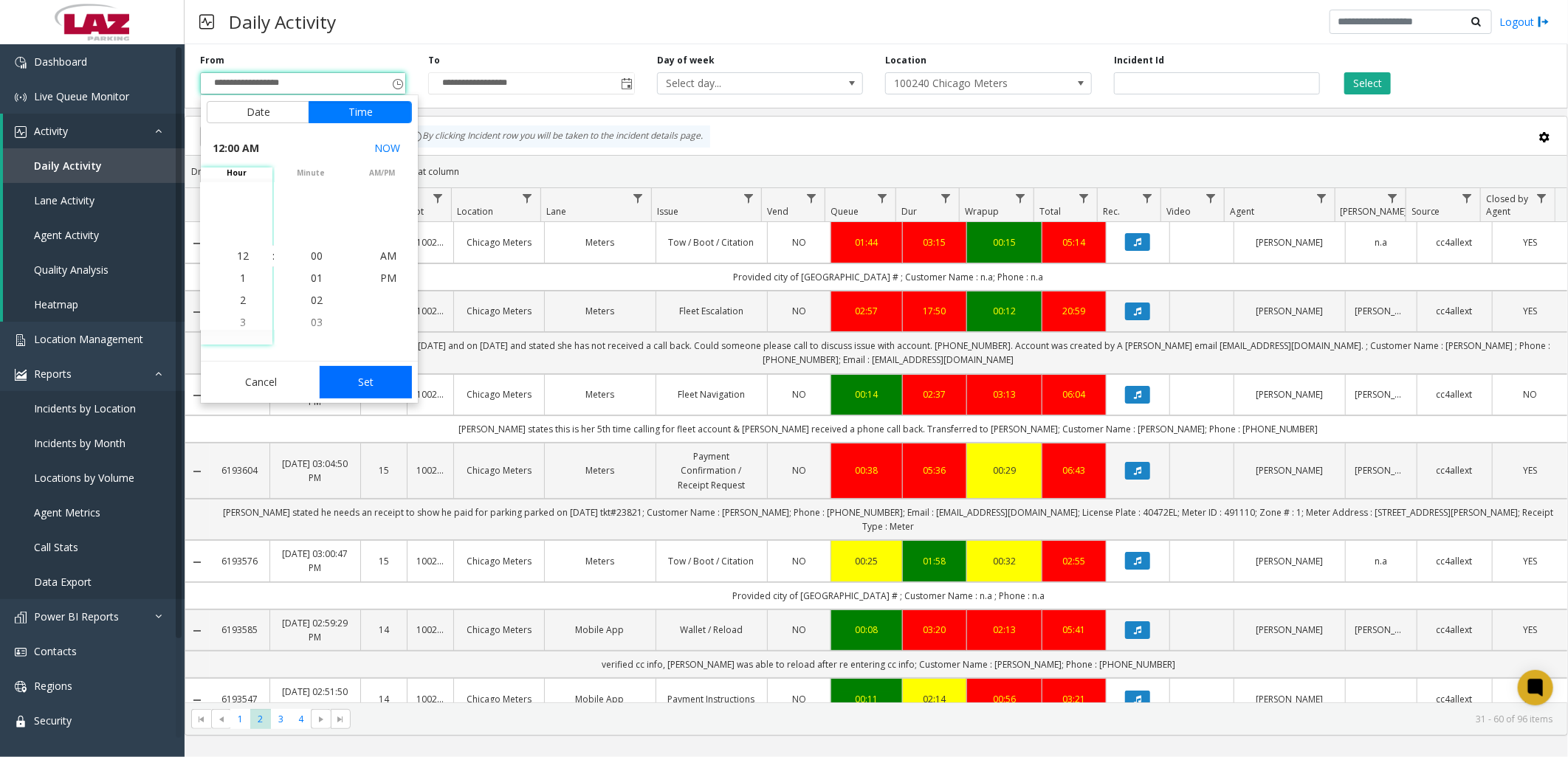
click at [351, 387] on button "Set" at bounding box center [366, 383] width 93 height 33
type input "**********"
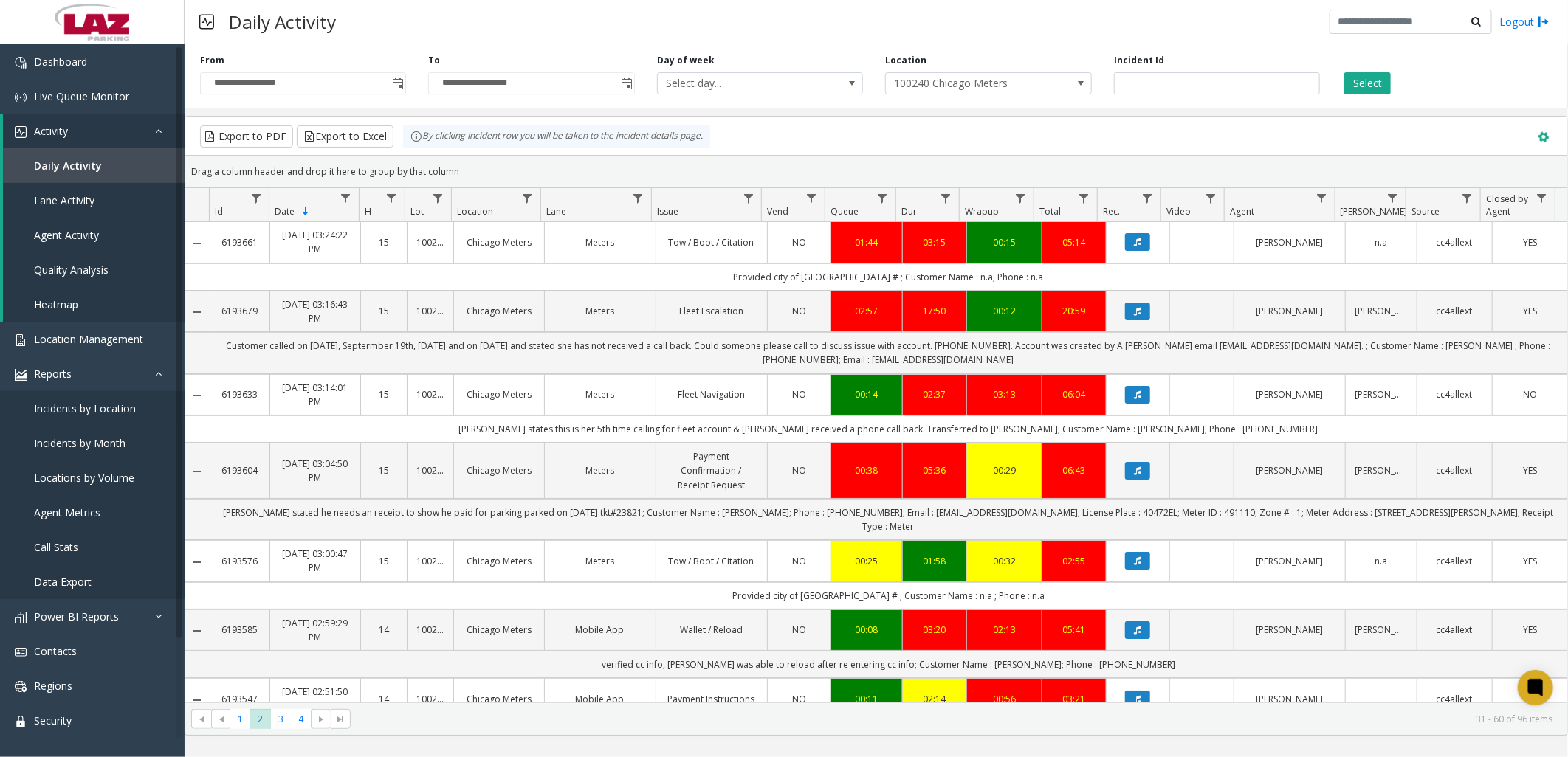
click at [1541, 134] on span at bounding box center [1543, 137] width 16 height 16
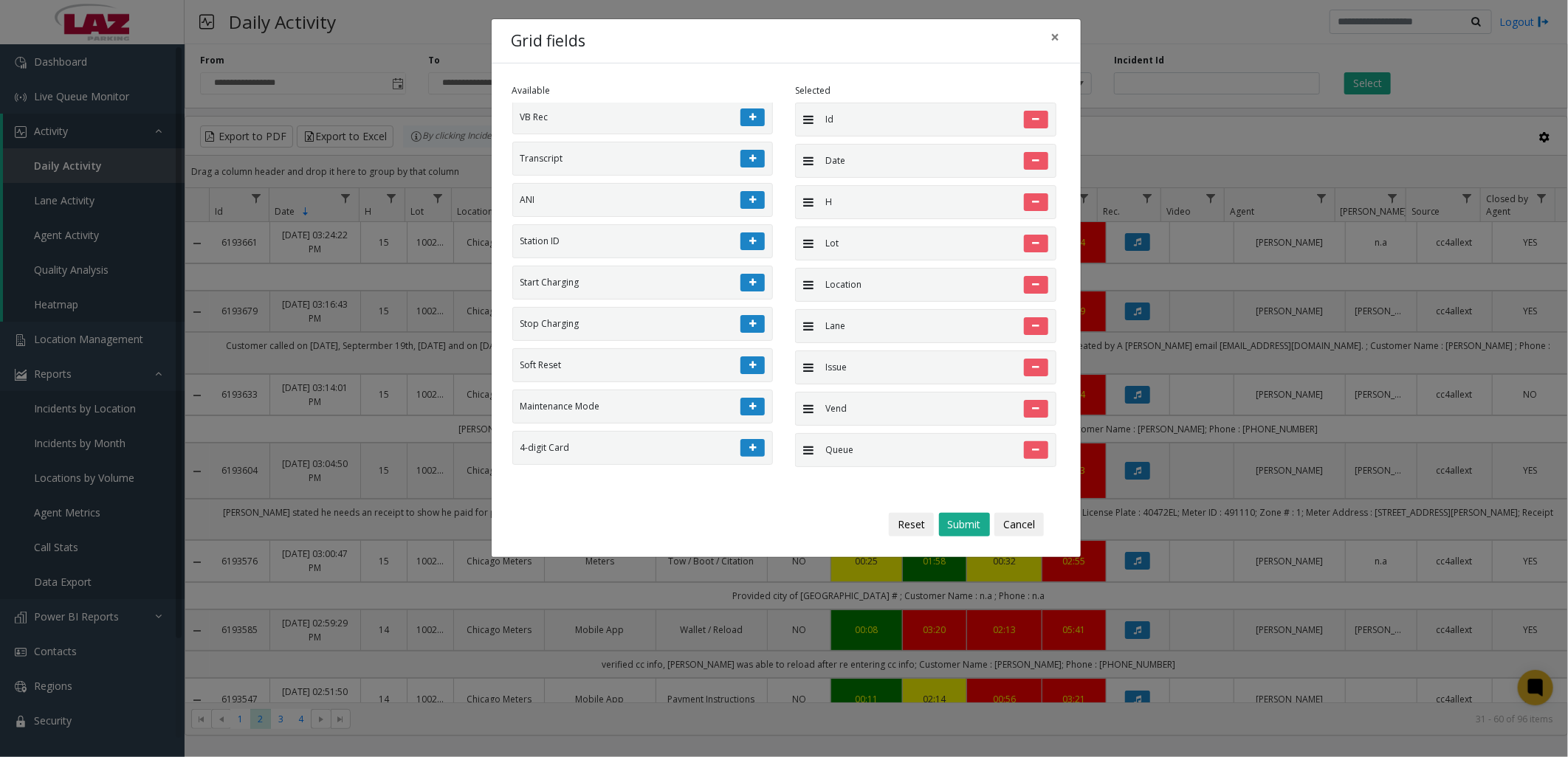
scroll to position [246, 0]
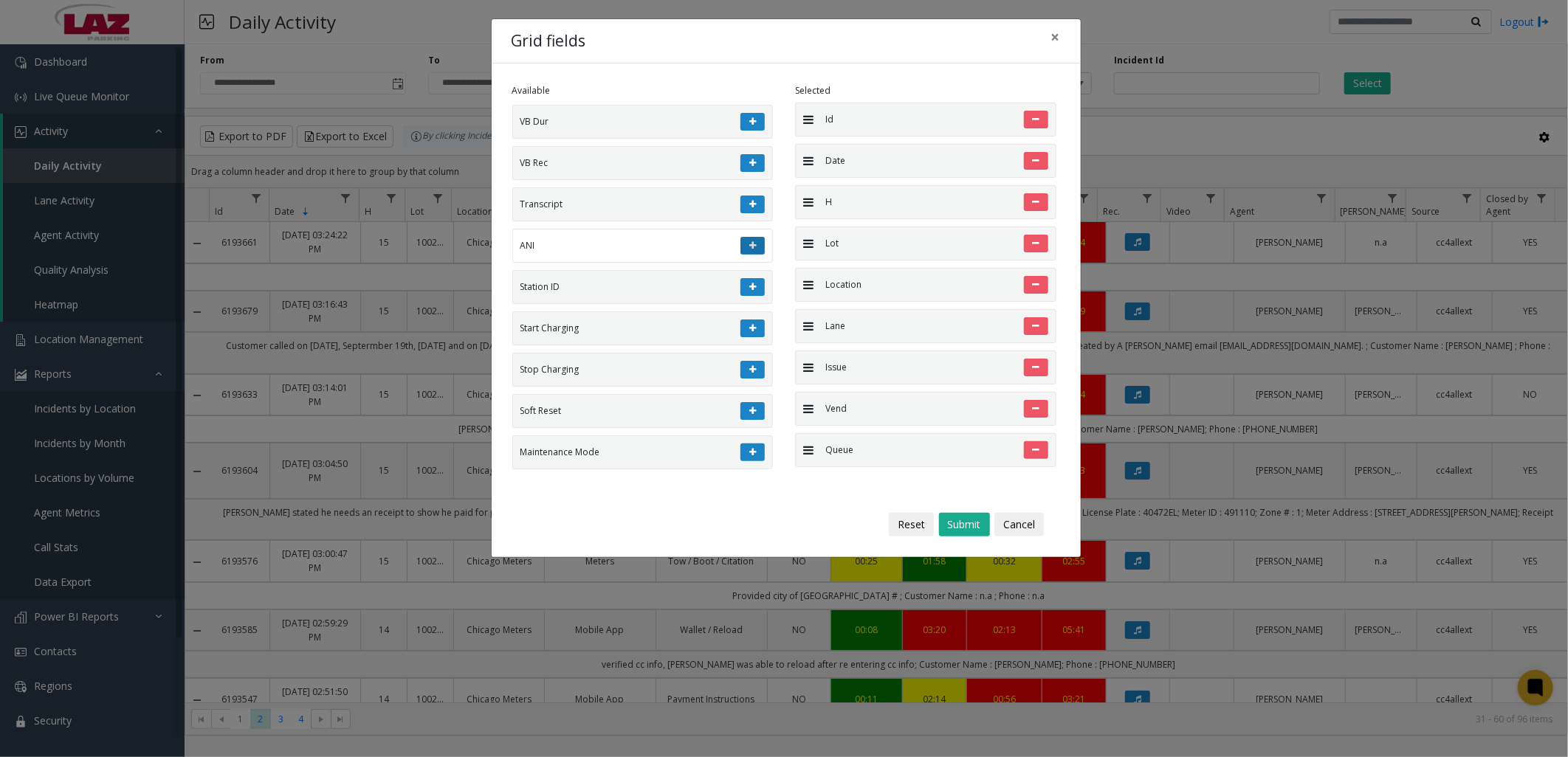
click at [749, 250] on icon at bounding box center [752, 246] width 7 height 9
click at [968, 527] on button "Submit" at bounding box center [964, 524] width 51 height 24
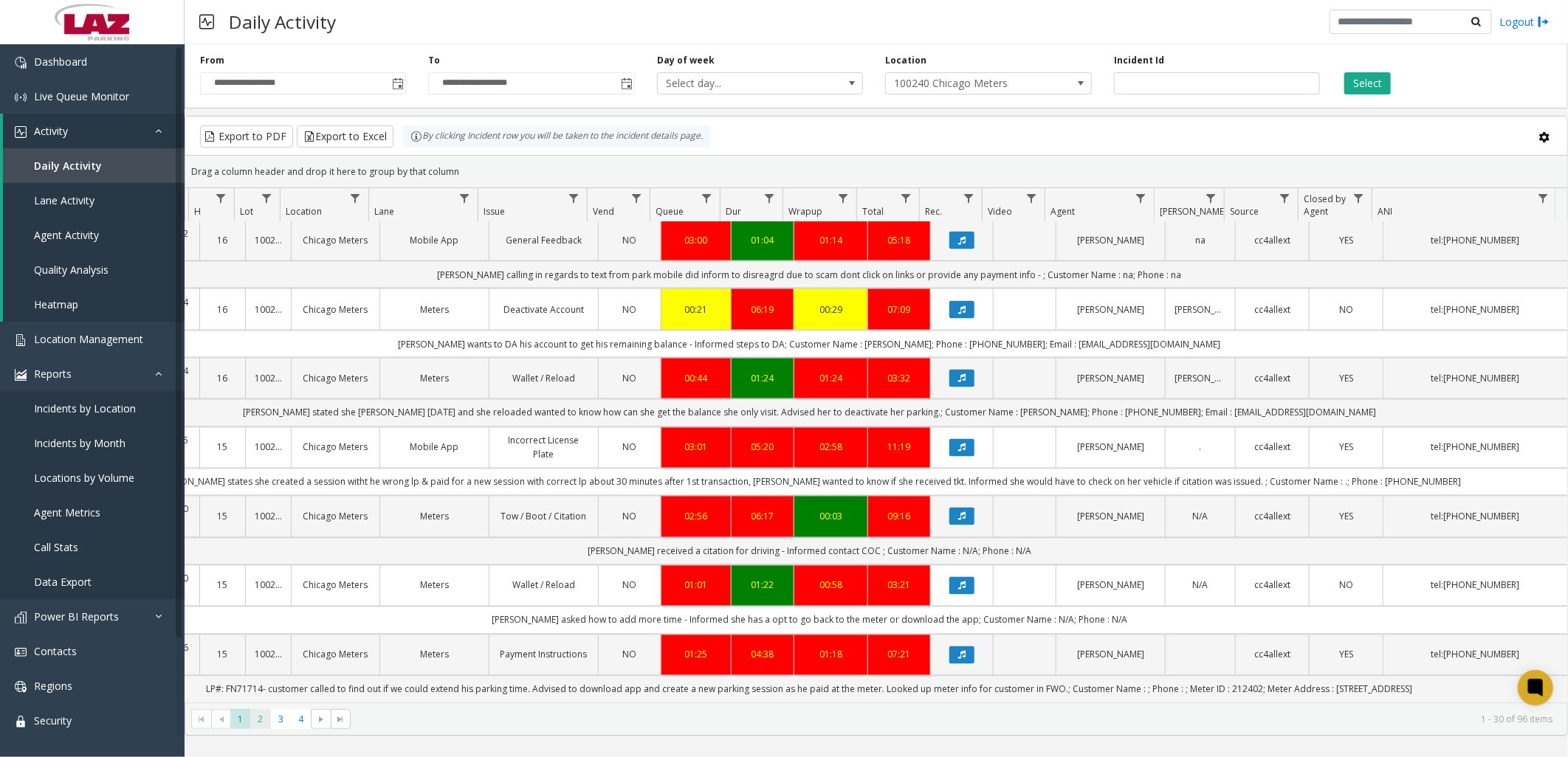
click at [256, 723] on span "2" at bounding box center [260, 719] width 20 height 20
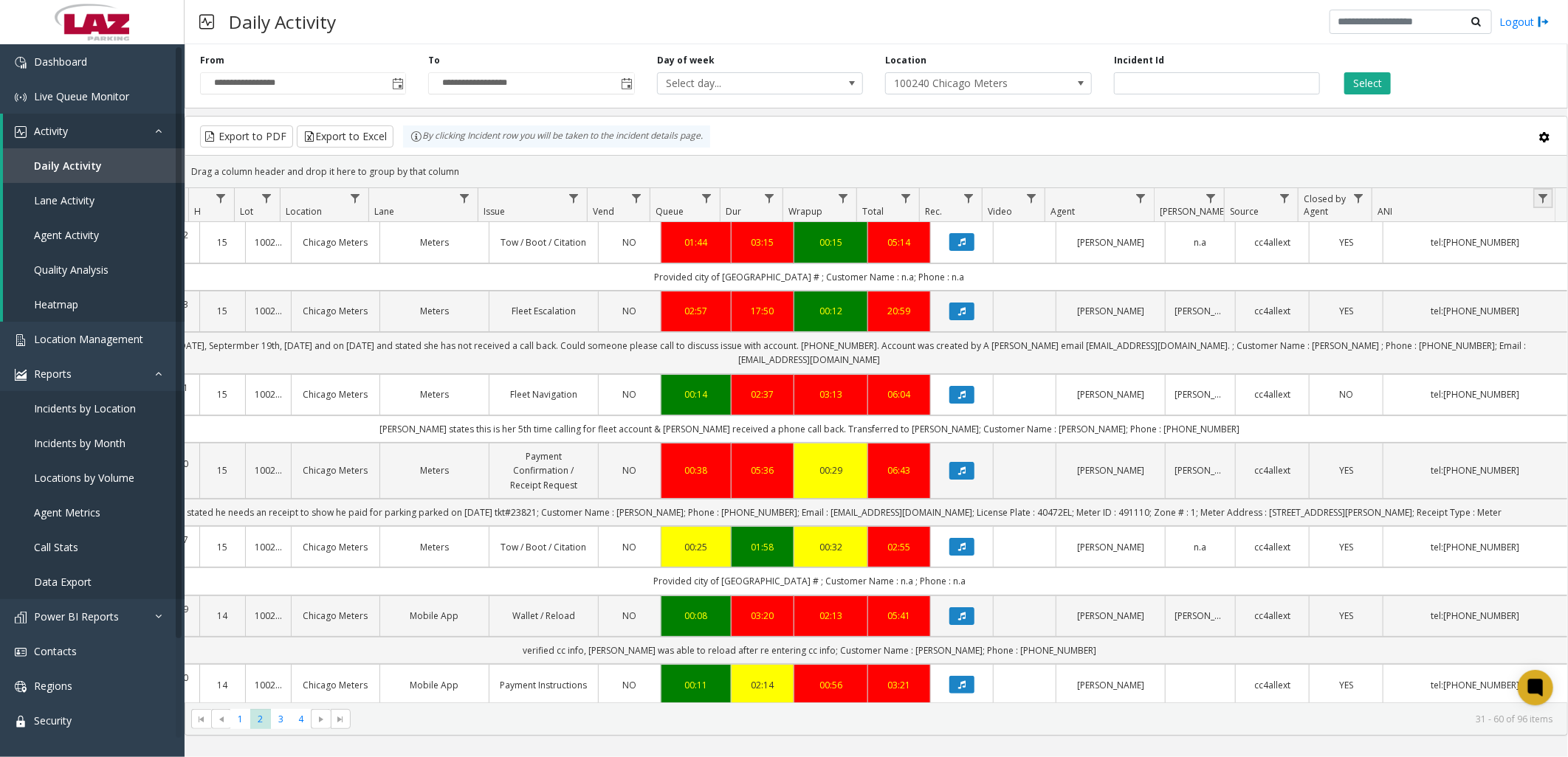
click at [1541, 192] on link "Data table" at bounding box center [1543, 198] width 20 height 20
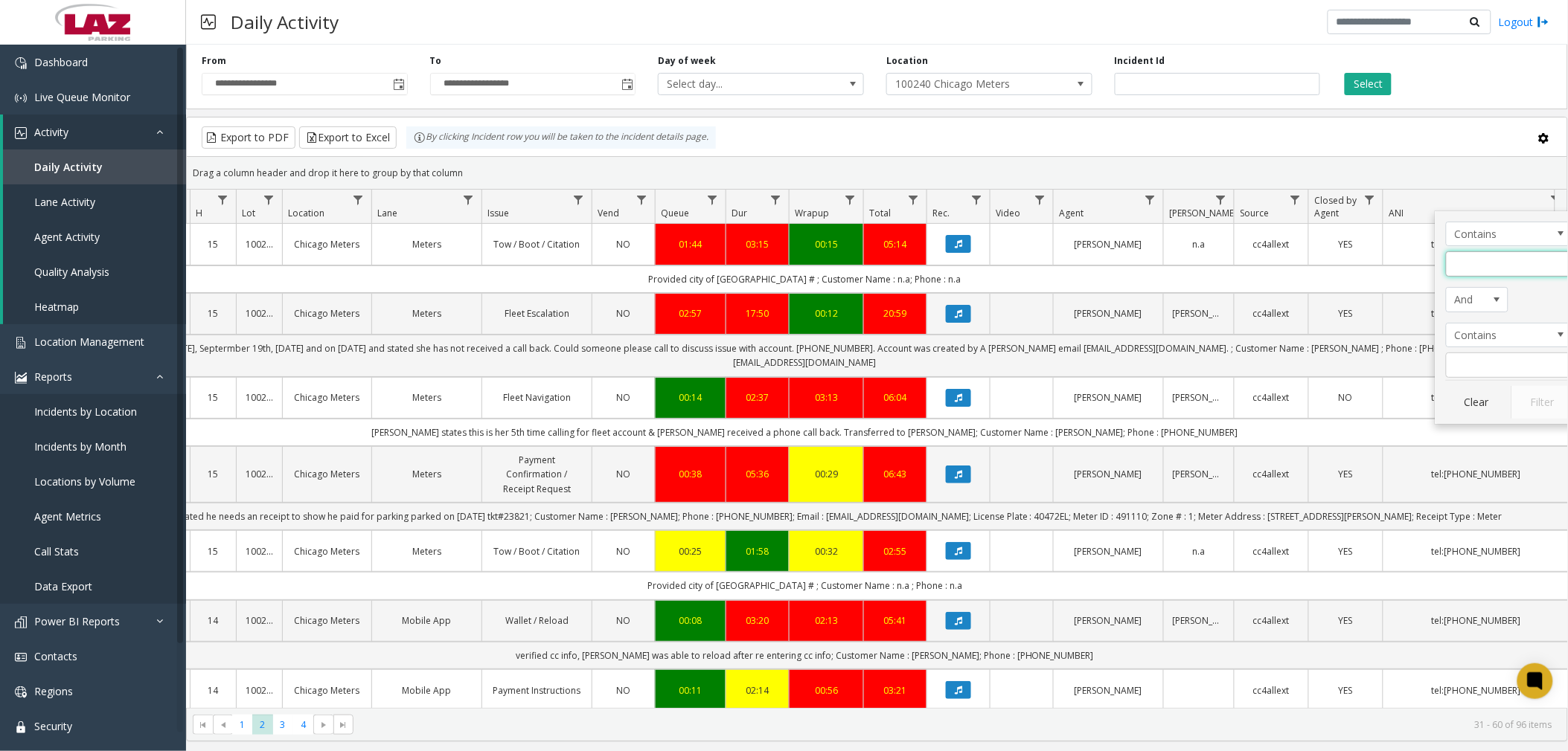
click at [1499, 264] on input "ANI Filter" at bounding box center [1509, 264] width 127 height 25
type input "****"
click at [1543, 399] on button "Filter" at bounding box center [1541, 403] width 61 height 33
